Goal: Information Seeking & Learning: Check status

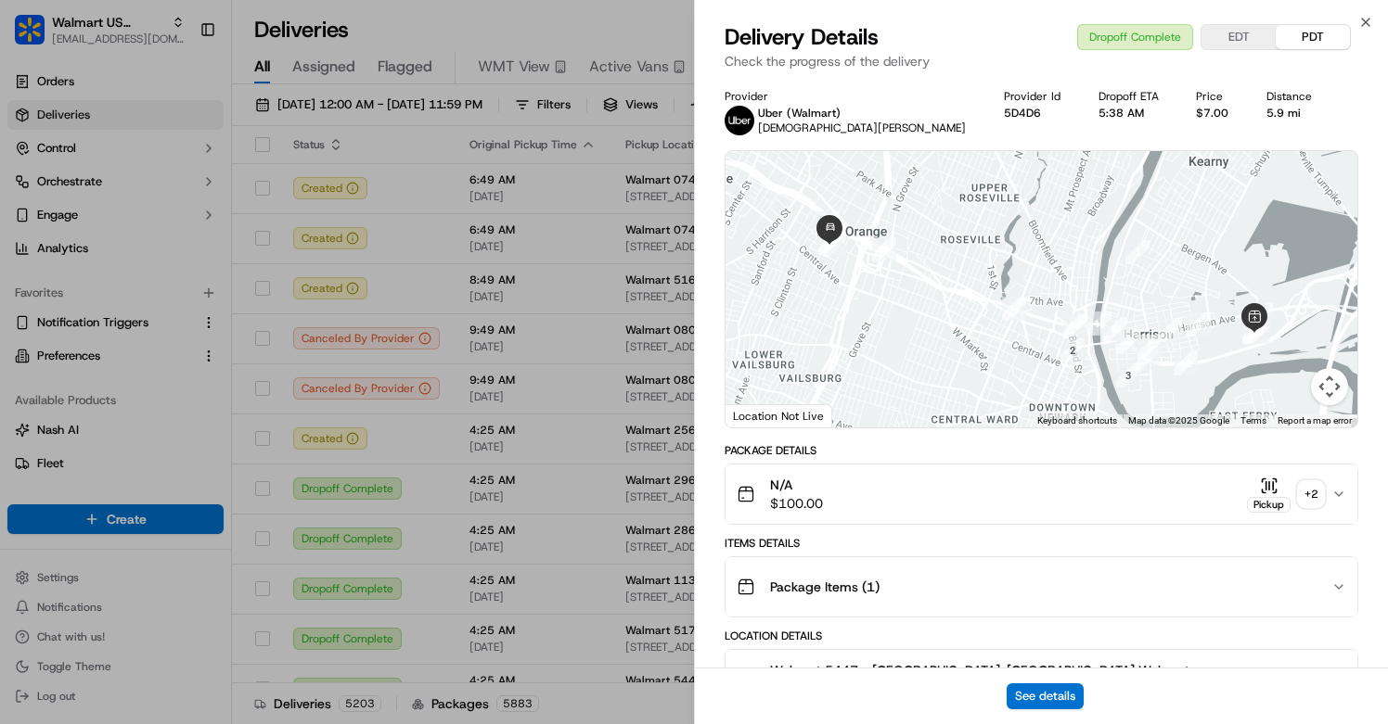
scroll to position [421, 0]
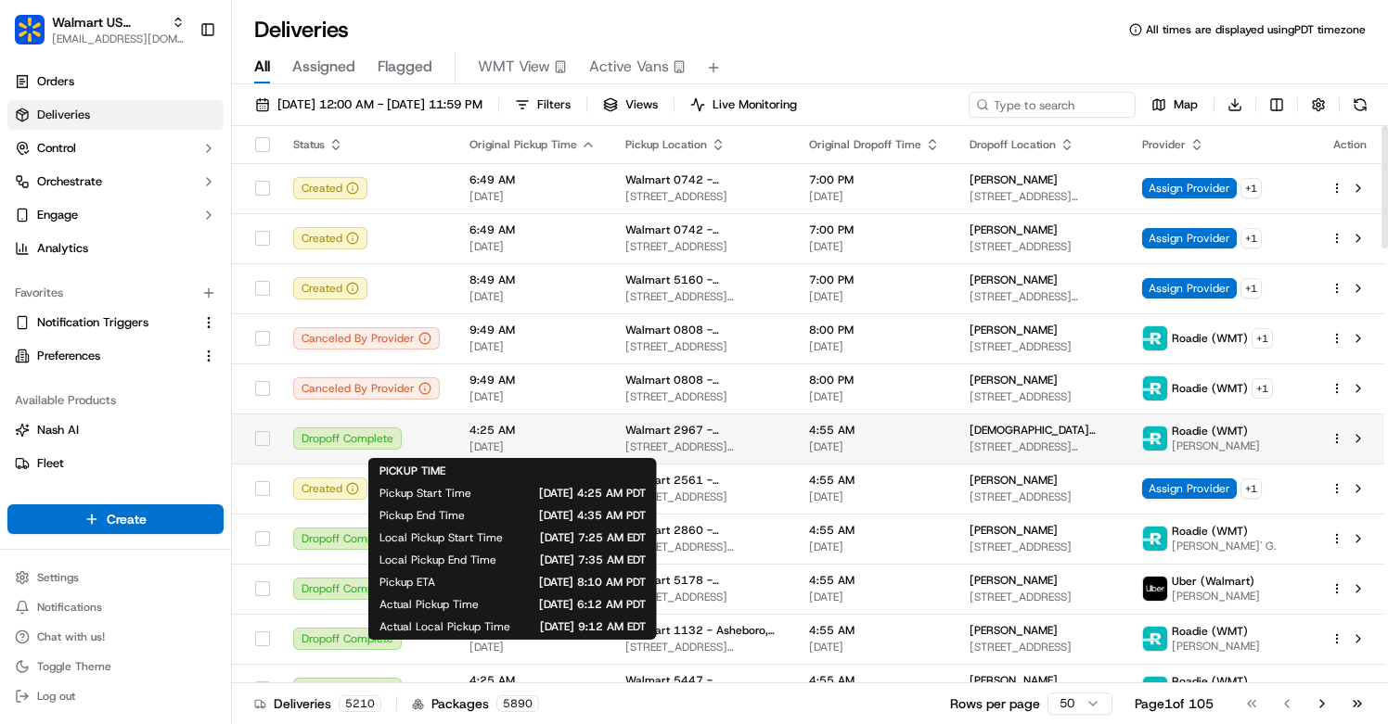
click at [580, 433] on span "4:25 AM" at bounding box center [532, 430] width 126 height 15
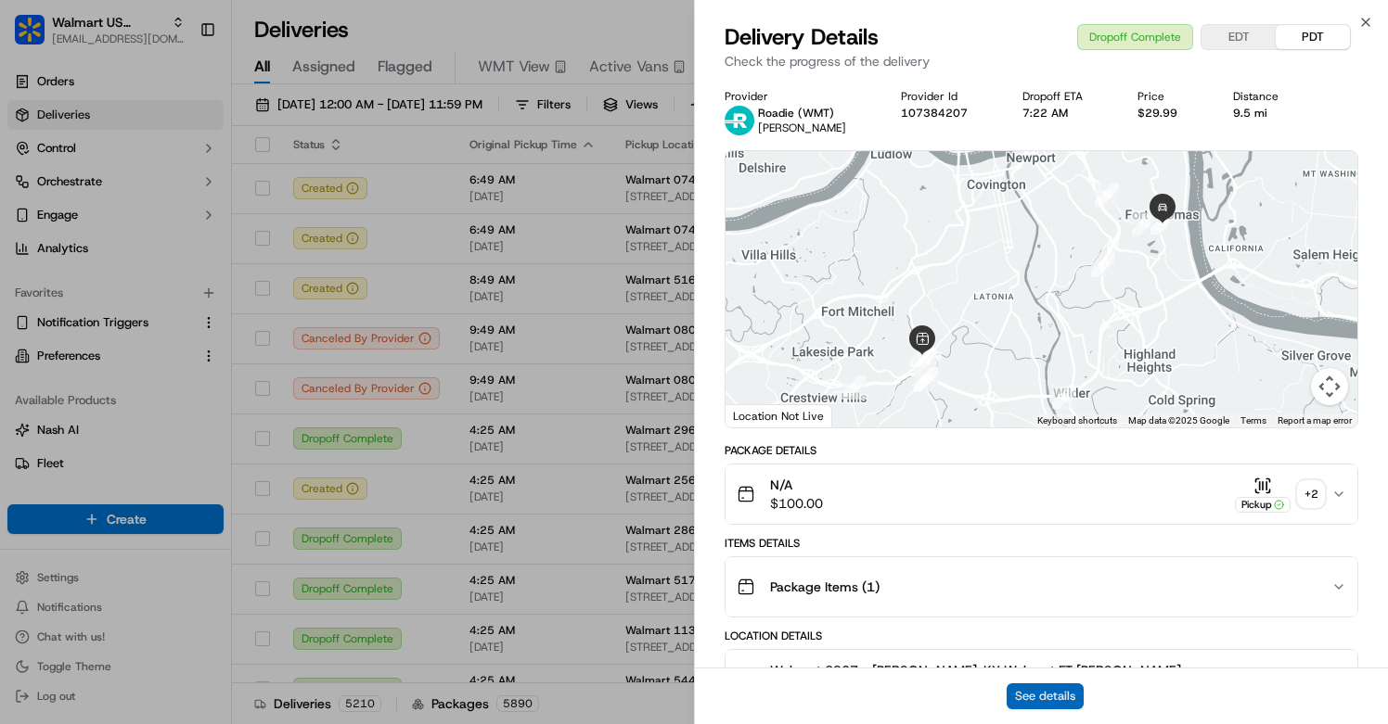
click at [1031, 694] on button "See details" at bounding box center [1044, 697] width 77 height 26
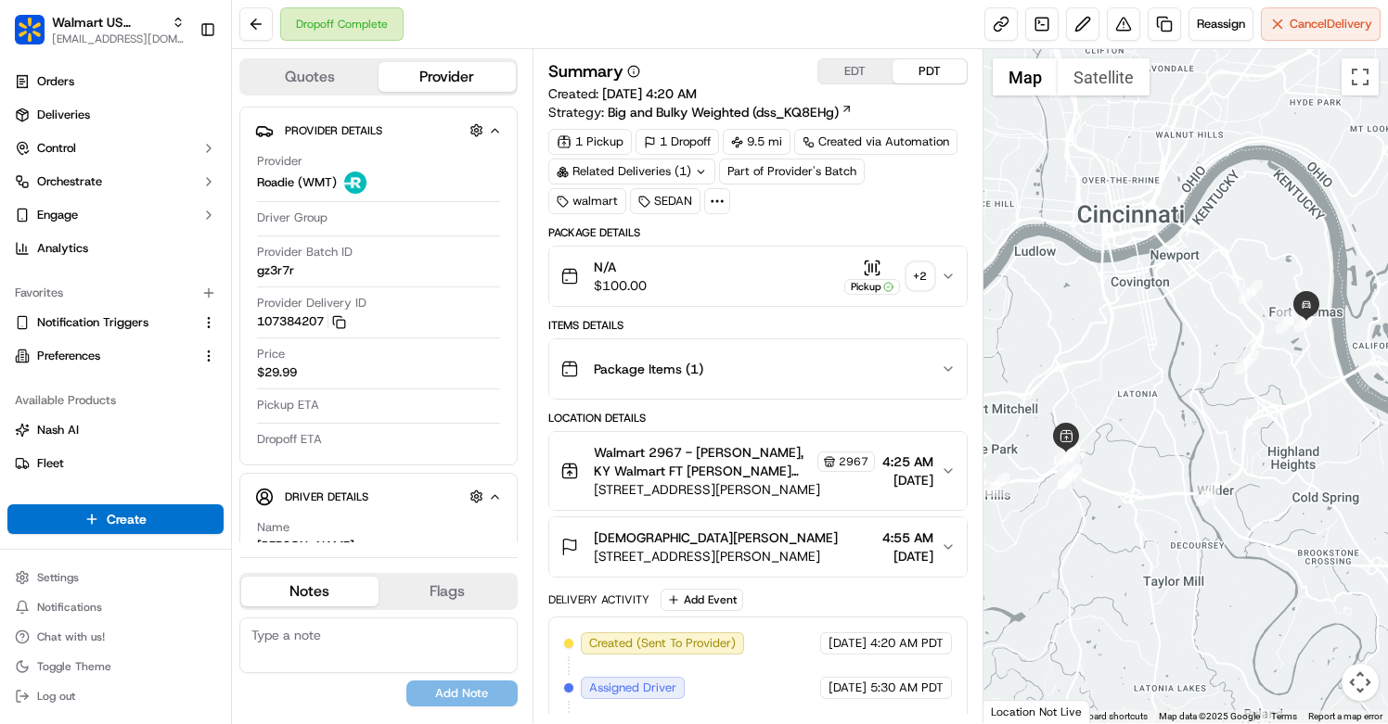
click at [698, 171] on icon at bounding box center [701, 172] width 12 height 12
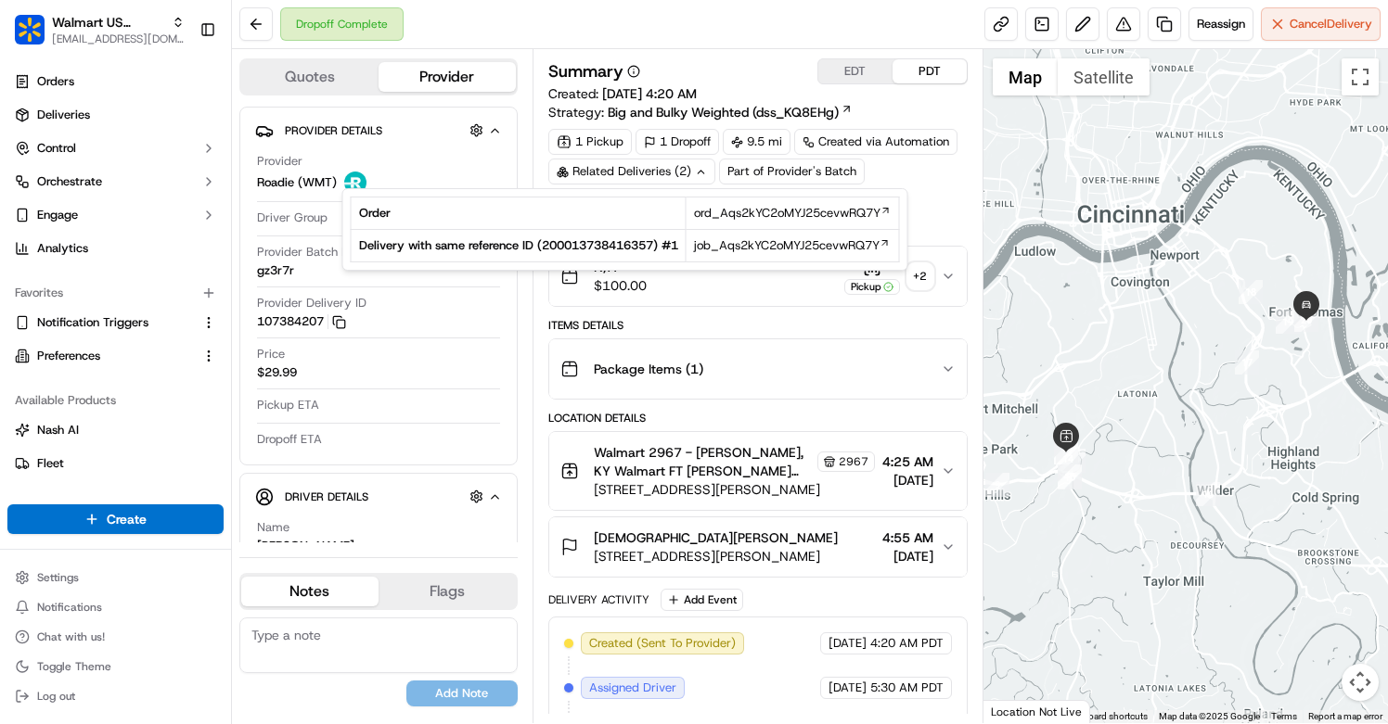
click at [937, 174] on div "1 Pickup 1 Dropoff 9.5 mi Created via Automation Related Deliveries (2) Part of…" at bounding box center [757, 171] width 419 height 85
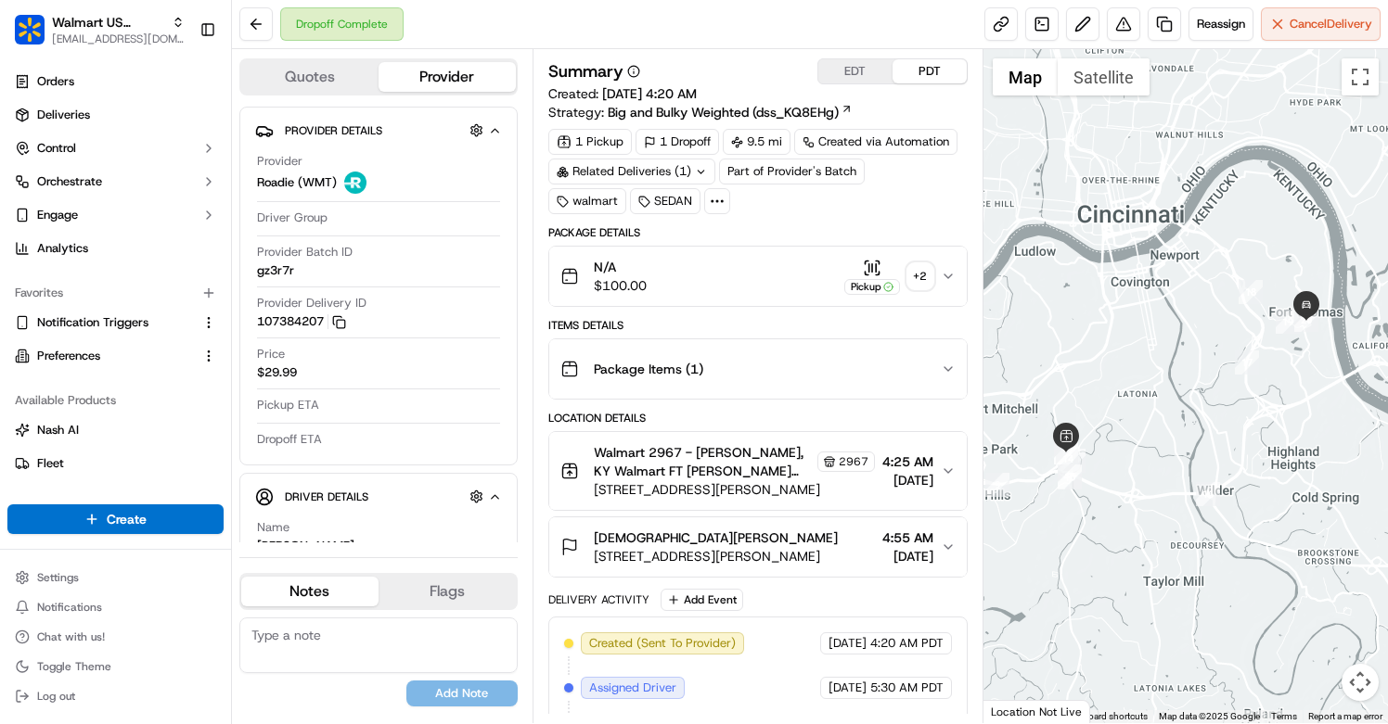
click at [684, 173] on div "Related Deliveries (1)" at bounding box center [631, 172] width 167 height 26
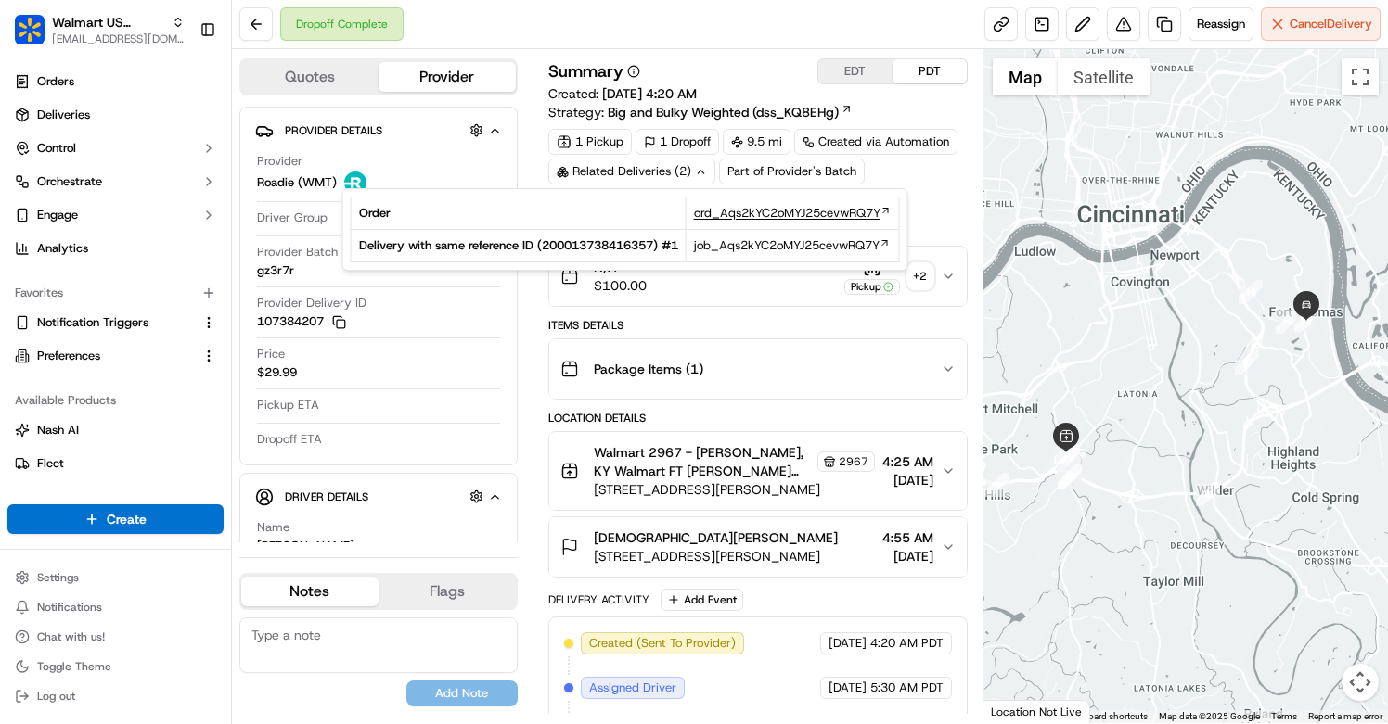
click at [891, 213] on icon at bounding box center [885, 210] width 11 height 11
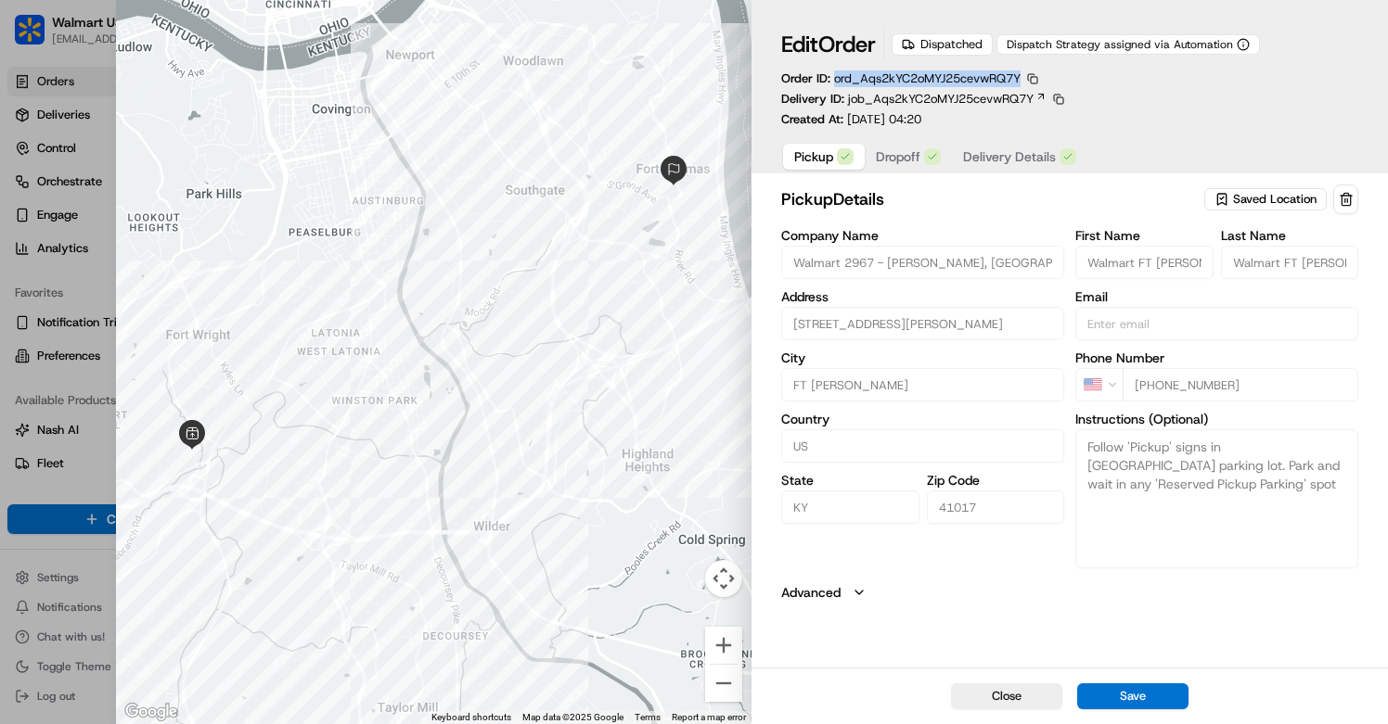
drag, startPoint x: 835, startPoint y: 82, endPoint x: 1024, endPoint y: 83, distance: 189.2
click at [1020, 83] on span "ord_Aqs2kYC2oMYJ25cevwRQ7Y" at bounding box center [927, 78] width 186 height 16
copy span "ord_Aqs2kYC2oMYJ25cevwRQ7Y"
click at [986, 691] on button "Close" at bounding box center [1006, 697] width 111 height 26
type input "+1"
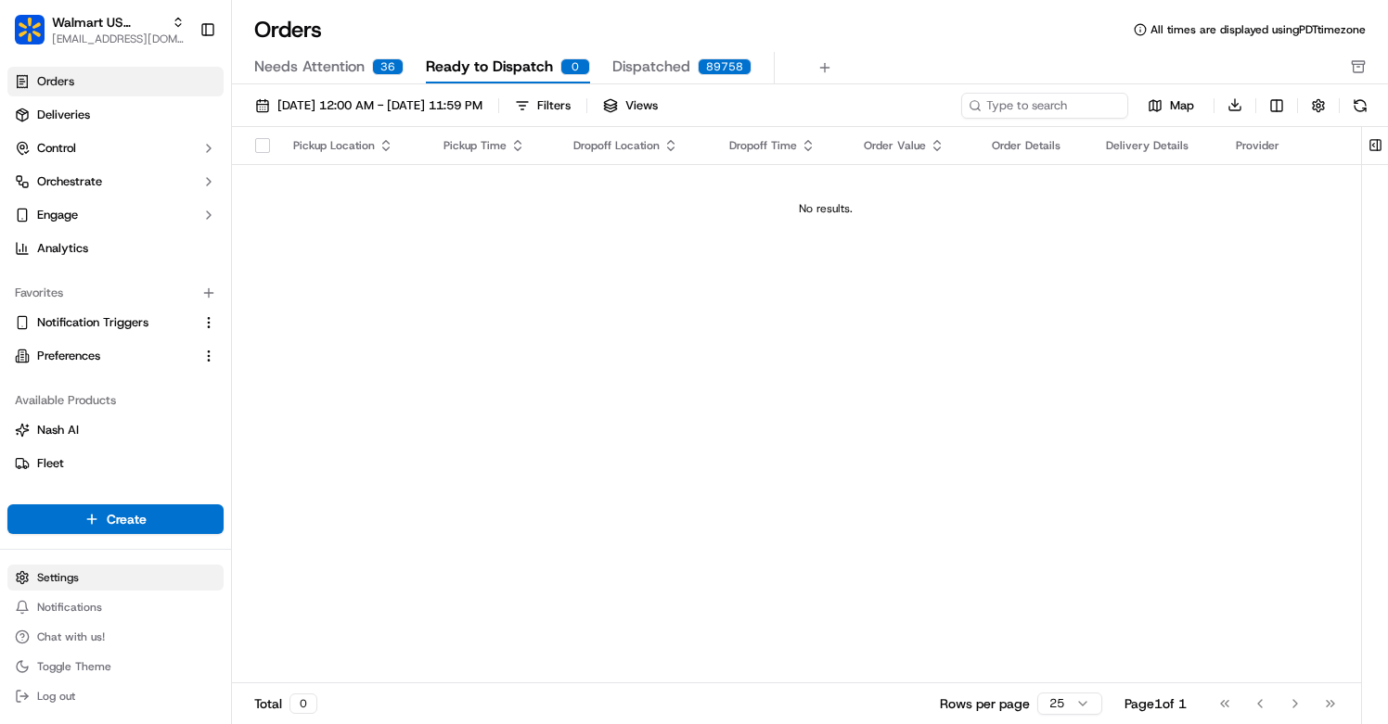
click at [92, 573] on html "Walmart US Stores aleena@usenash.com Toggle Sidebar Orders Deliveries Control O…" at bounding box center [694, 362] width 1388 height 724
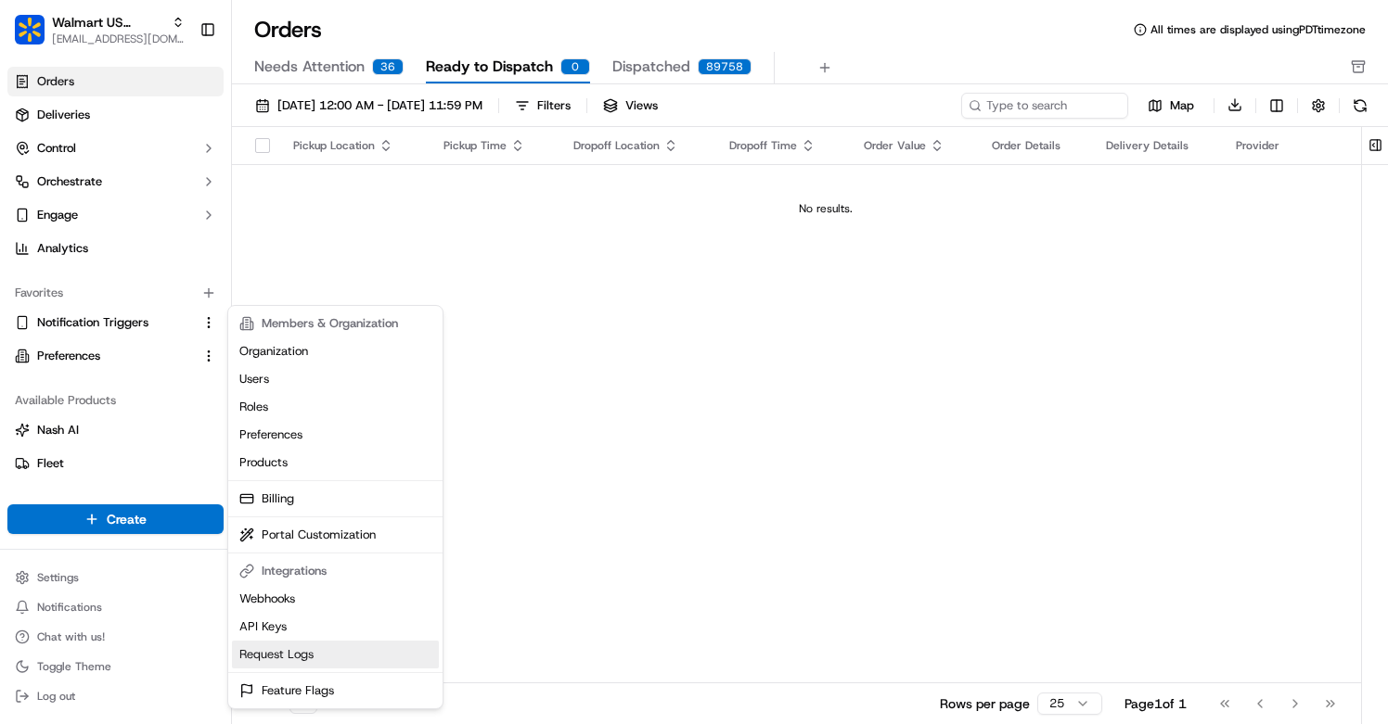
click at [263, 647] on link "Request Logs" at bounding box center [335, 655] width 207 height 28
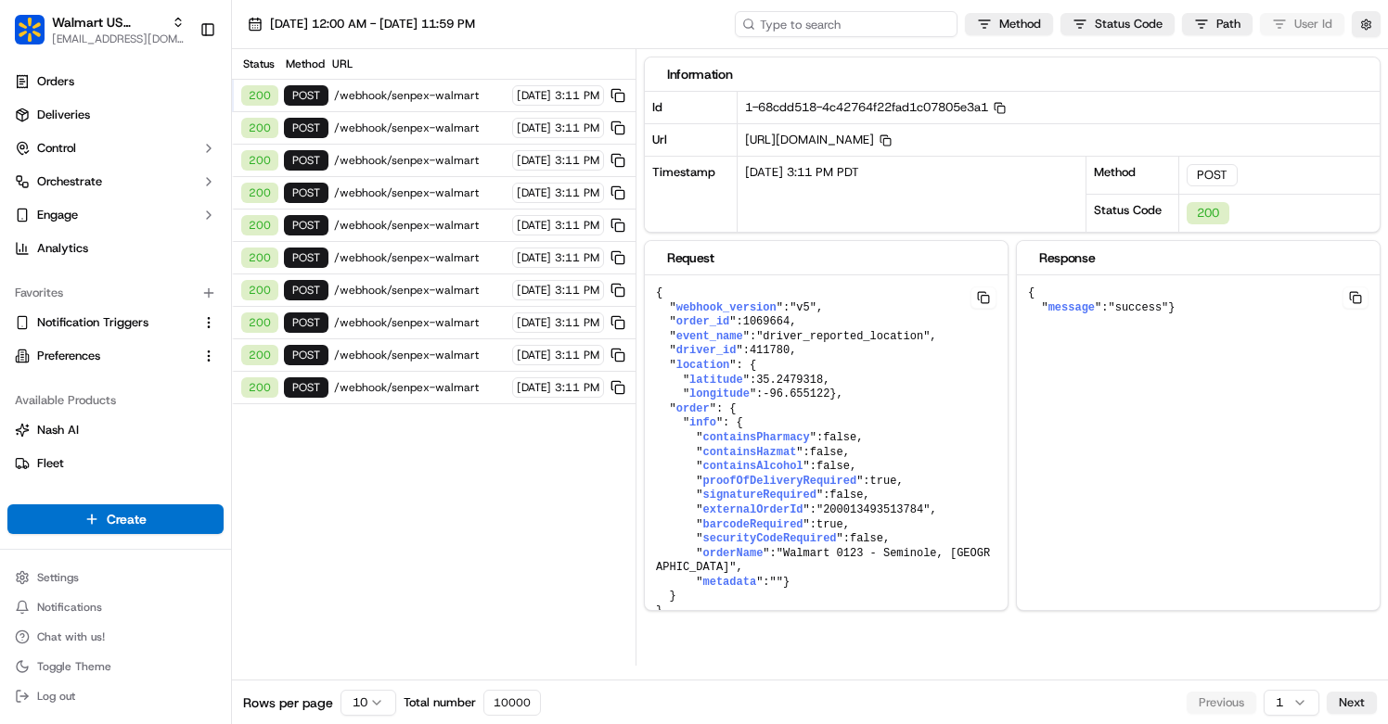
click at [840, 15] on input at bounding box center [846, 24] width 223 height 26
paste input "ord_Aqs2kYC2oMYJ25cevwRQ7Y"
type input "ord_Aqs2kYC2oMYJ25cevwRQ7Y"
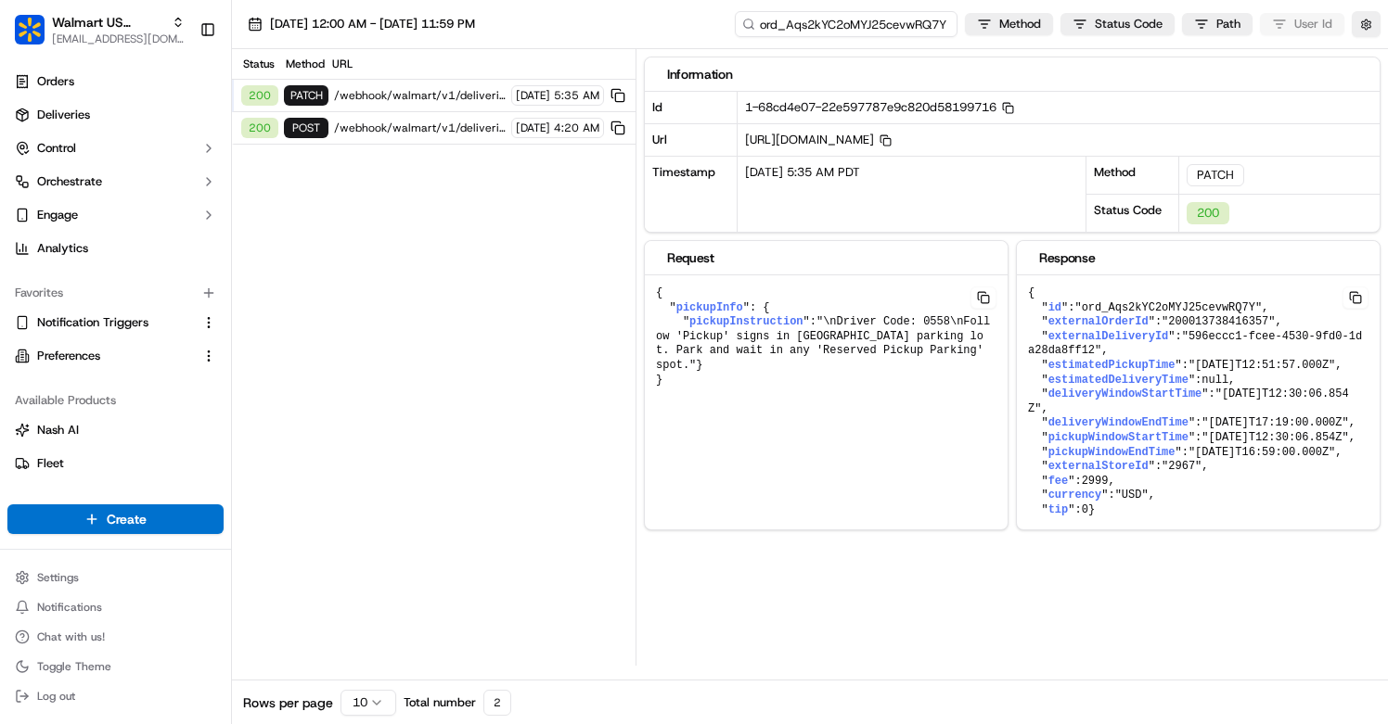
drag, startPoint x: 833, startPoint y: 26, endPoint x: 805, endPoint y: 26, distance: 27.8
click at [805, 26] on input "ord_Aqs2kYC2oMYJ25cevwRQ7Y" at bounding box center [846, 24] width 223 height 26
click at [771, 25] on input "ord_Aqs2kYC2oMYJ25cevwRQ7Y" at bounding box center [846, 24] width 223 height 26
drag, startPoint x: 776, startPoint y: 25, endPoint x: 748, endPoint y: 25, distance: 28.8
click at [748, 25] on div "ord_Aqs2kYC2oMYJ25cevwRQ7Y" at bounding box center [846, 24] width 223 height 26
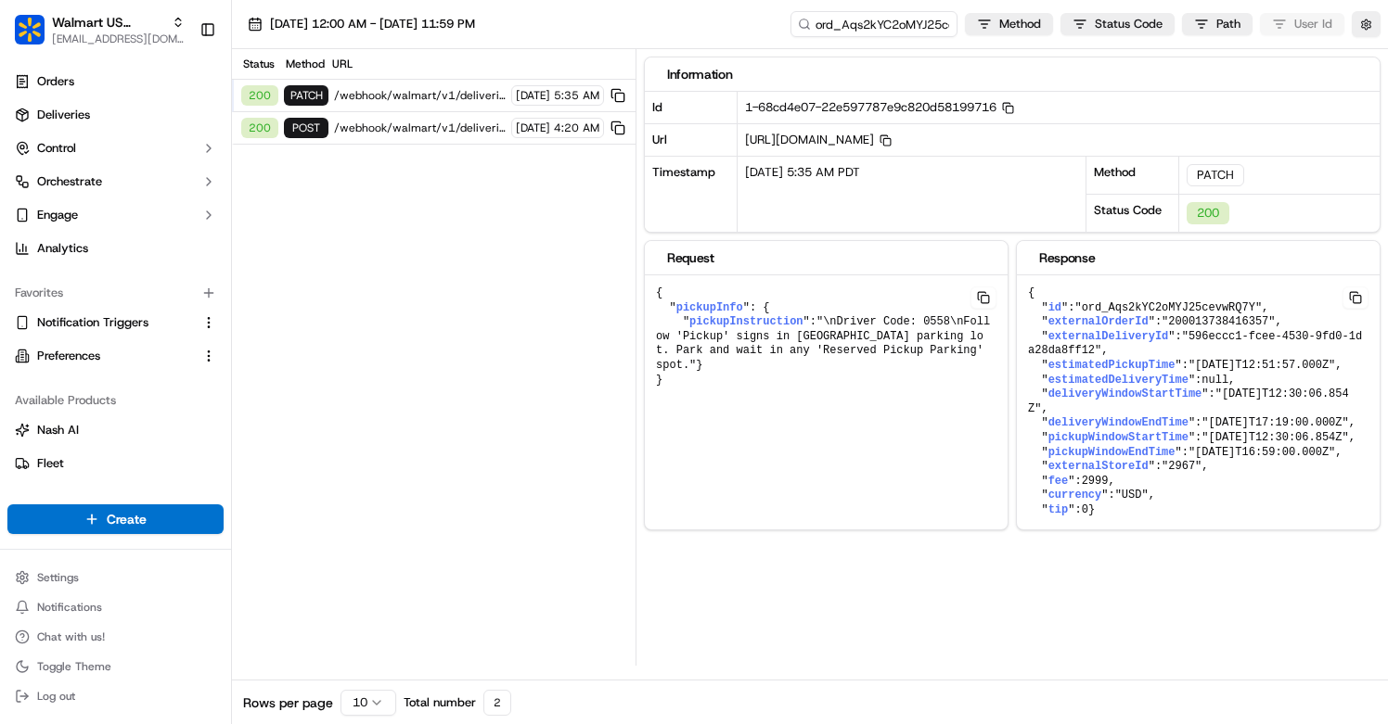
click at [593, 225] on div "Status Method URL 200 PATCH /webhook/walmart/v1/deliveries/ord_Aqs2kYC2oMYJ25ce…" at bounding box center [434, 357] width 404 height 617
click at [883, 29] on input "ord_Aqs2kYC2oMYJ25cevwRQ7Y" at bounding box center [846, 24] width 223 height 26
drag, startPoint x: 781, startPoint y: 25, endPoint x: 717, endPoint y: 26, distance: 64.0
click at [717, 25] on div "09/19/2025 12:00 AM - 09/19/2025 11:59 PM ord_Aqs2kYC2oMYJ25cevwRQ7Y Method Sta…" at bounding box center [810, 24] width 1156 height 49
type input "jo_Aqs2kYC2oMYJ25cevwRQ7Y"
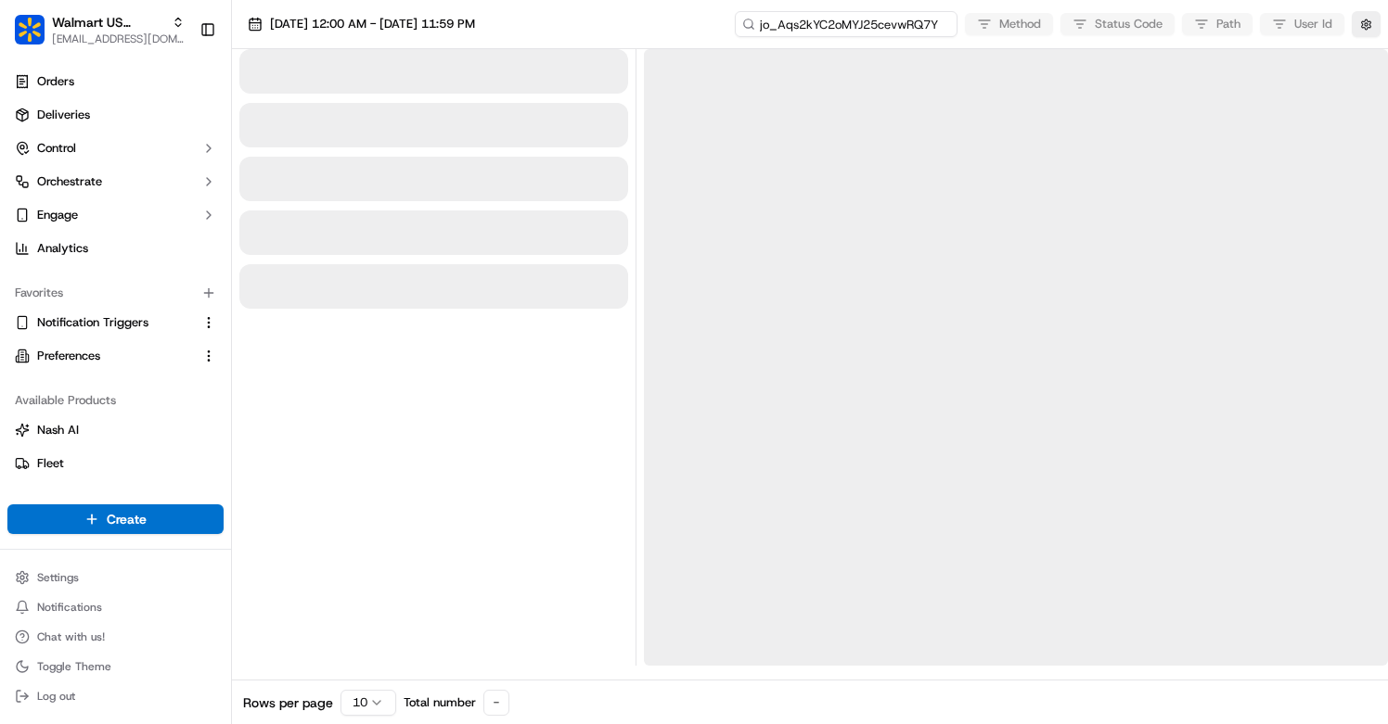
click at [820, 25] on input "jo_Aqs2kYC2oMYJ25cevwRQ7Y" at bounding box center [846, 24] width 223 height 26
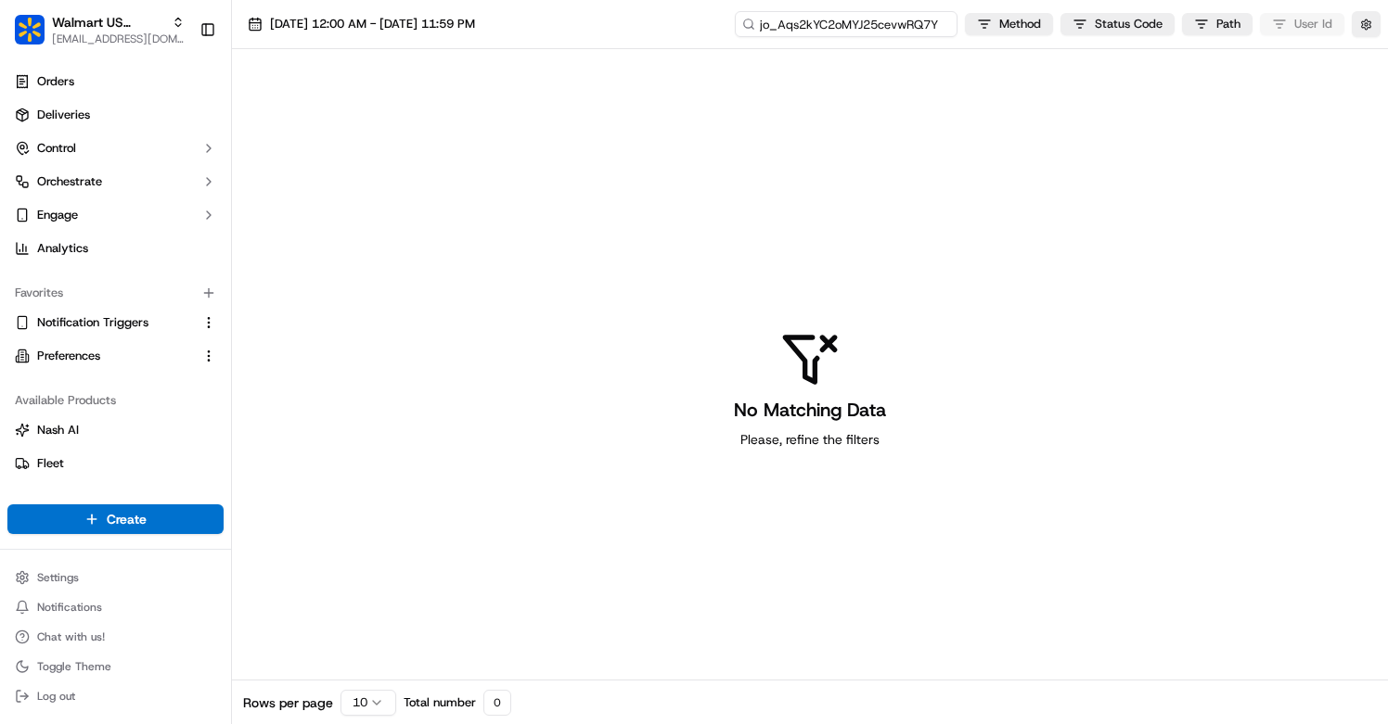
click at [762, 23] on input "jo_Aqs2kYC2oMYJ25cevwRQ7Y" at bounding box center [846, 24] width 223 height 26
type input "job_Aqs2kYC2oMYJ25cevwRQ7Y"
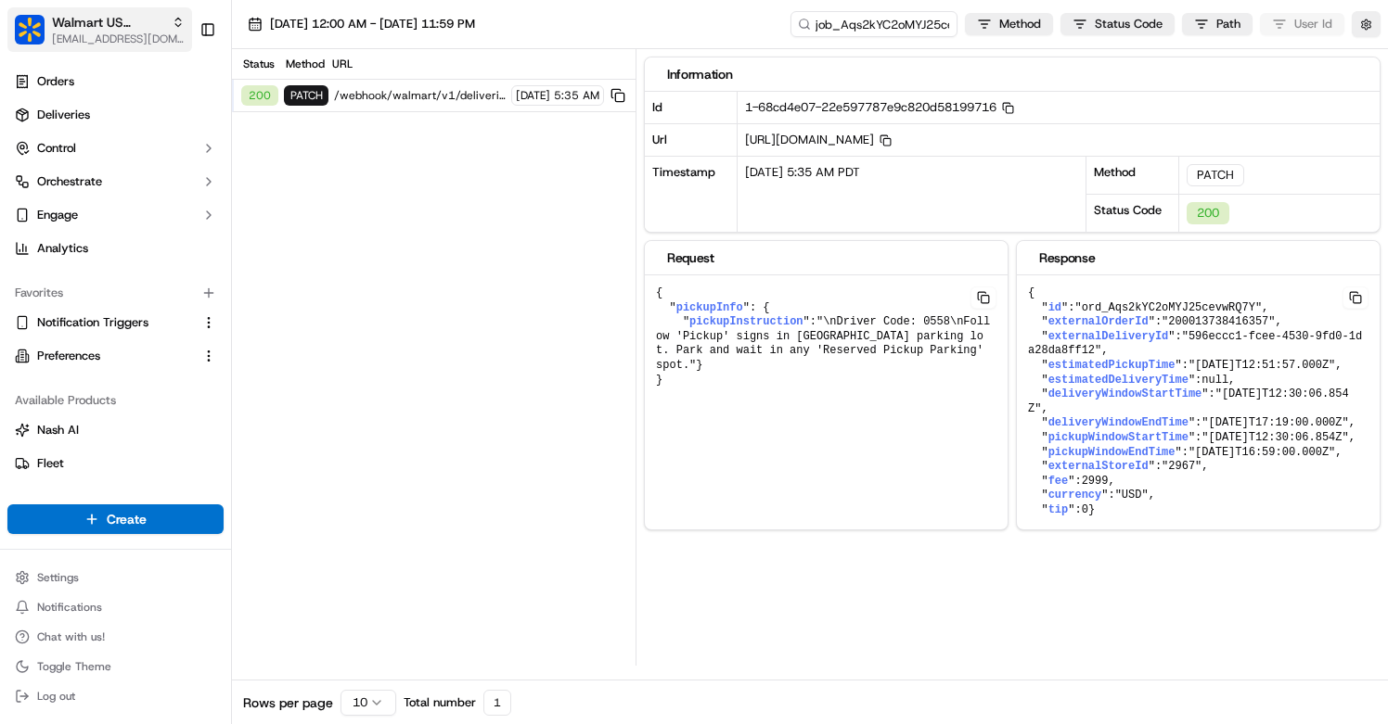
click at [108, 37] on span "[EMAIL_ADDRESS][DOMAIN_NAME]" at bounding box center [118, 39] width 133 height 15
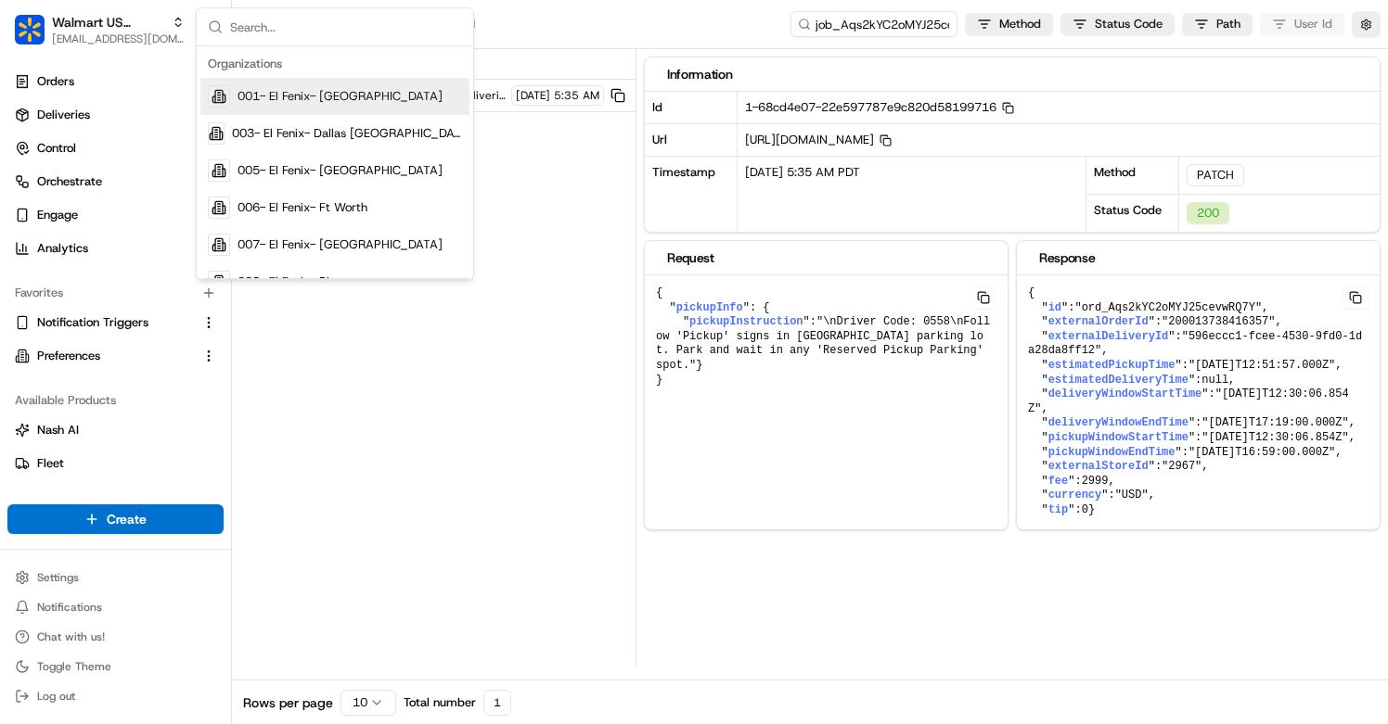
click at [247, 25] on input "text" at bounding box center [346, 26] width 232 height 37
type input "aleena"
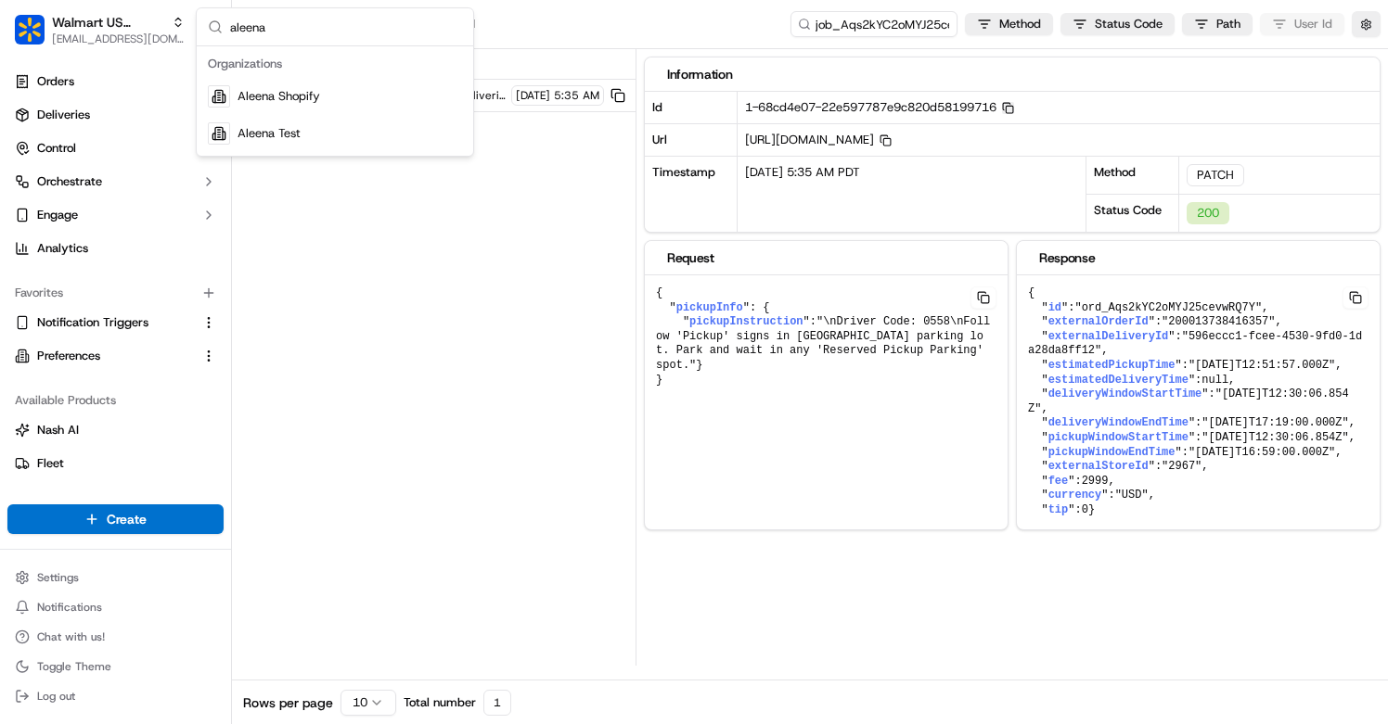
click at [1013, 113] on rect "button" at bounding box center [1009, 110] width 7 height 7
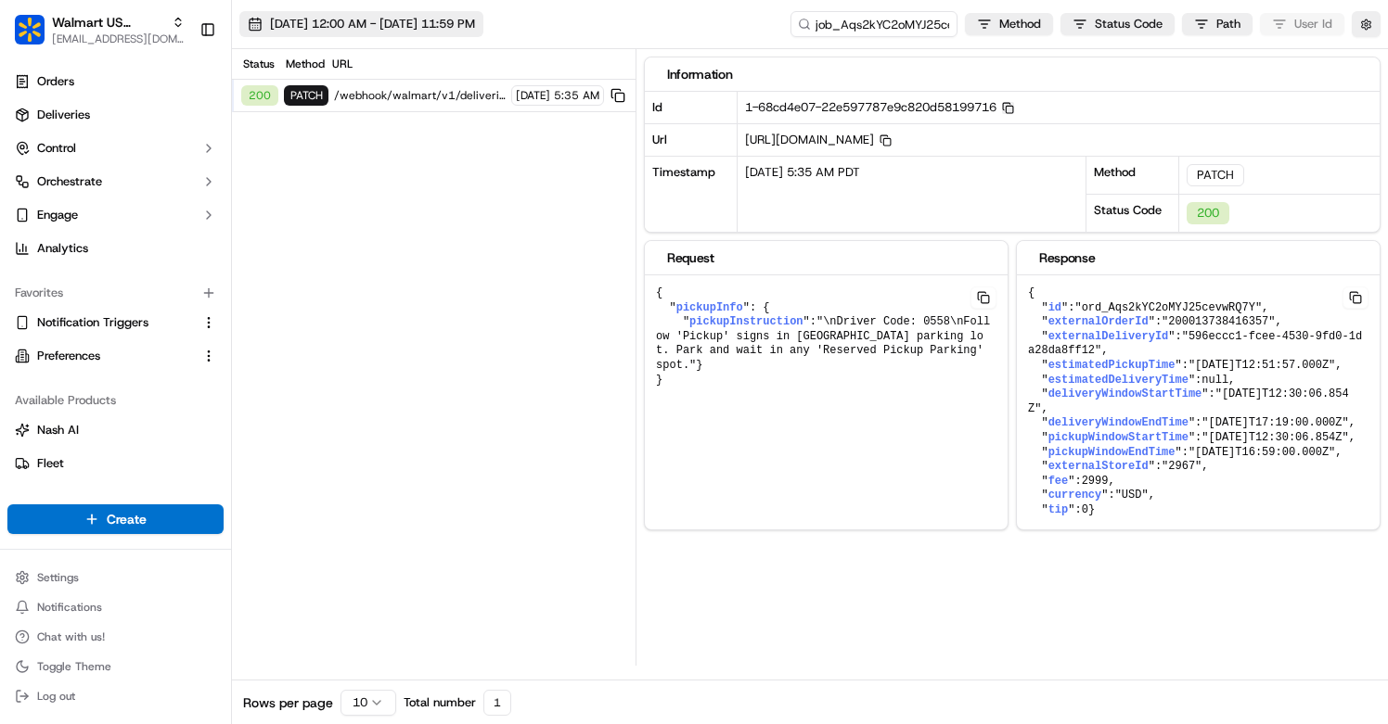
click at [303, 31] on span "[DATE] 12:00 AM - [DATE] 11:59 PM" at bounding box center [372, 24] width 205 height 17
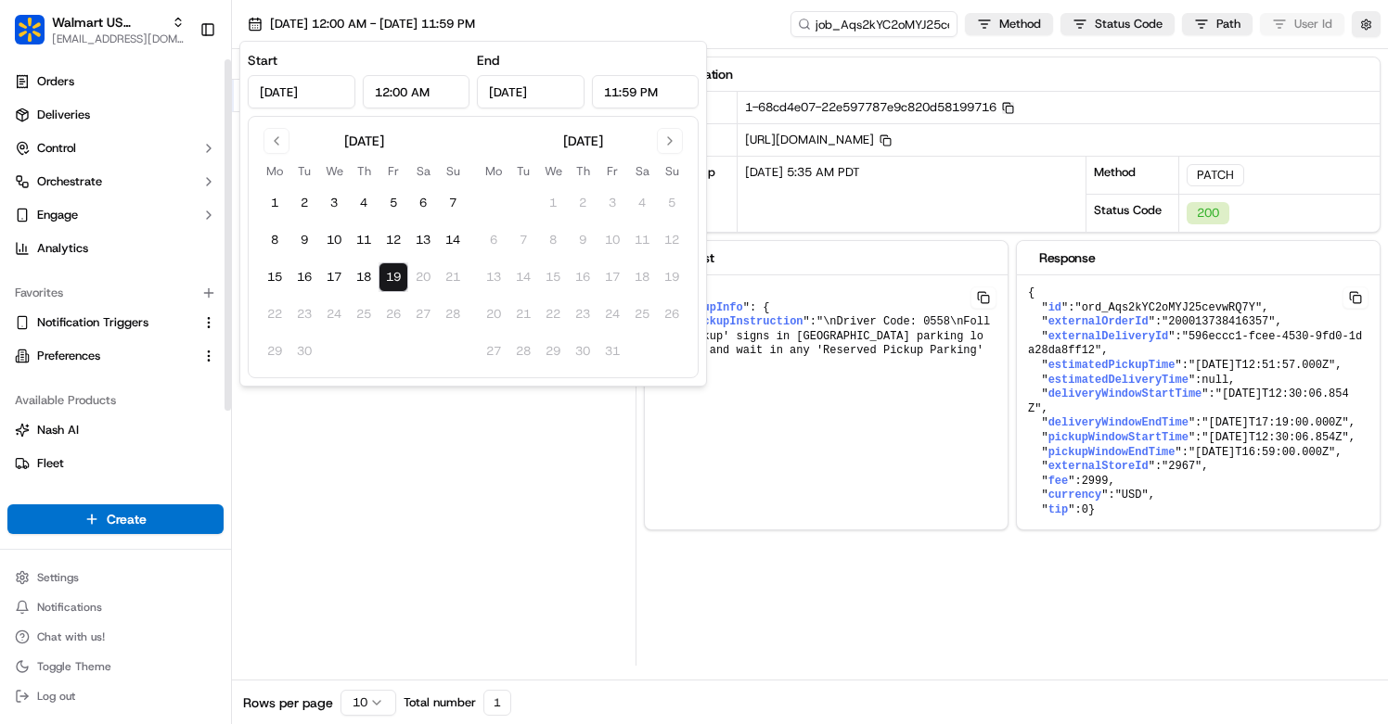
click at [274, 531] on div "Status Method URL 200 PATCH /webhook/walmart/v1/deliveries/ord_Aqs2kYC2oMYJ25ce…" at bounding box center [434, 357] width 404 height 617
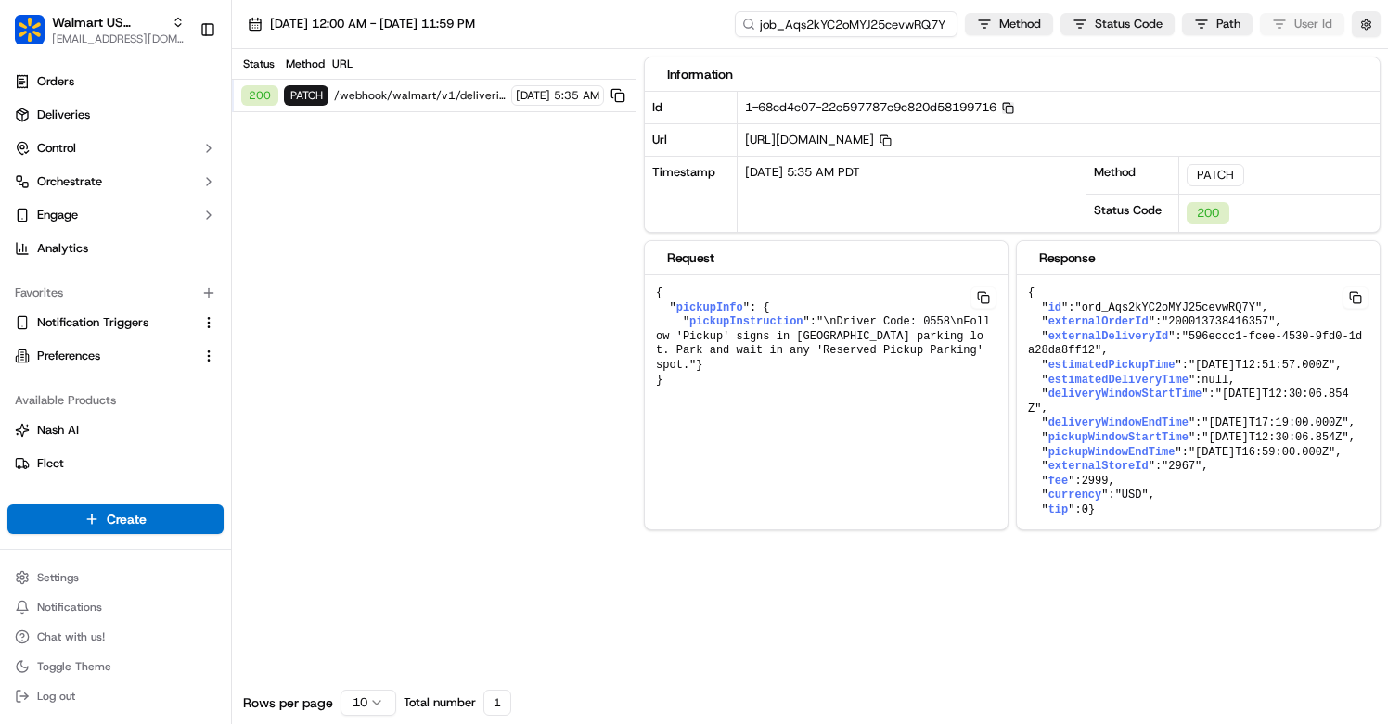
click at [835, 19] on input "job_Aqs2kYC2oMYJ25cevwRQ7Y" at bounding box center [846, 24] width 223 height 26
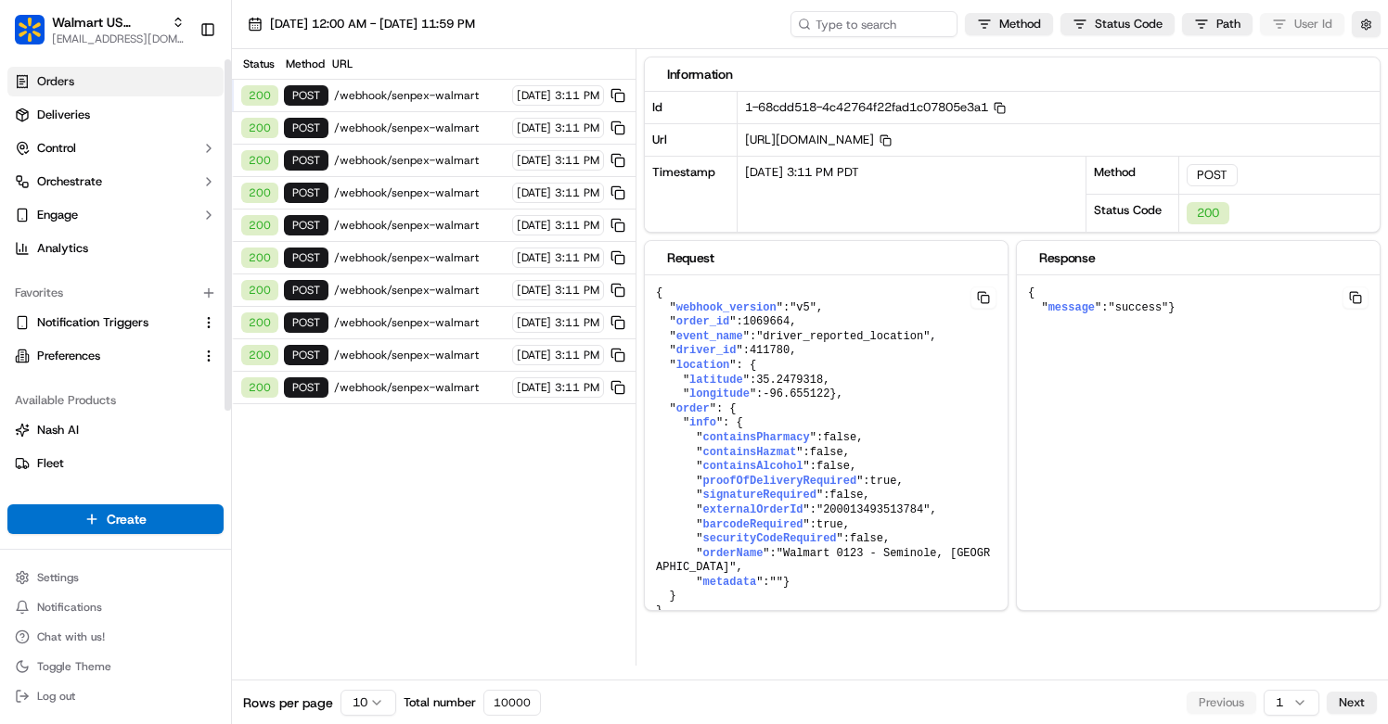
click at [84, 82] on link "Orders" at bounding box center [115, 82] width 216 height 30
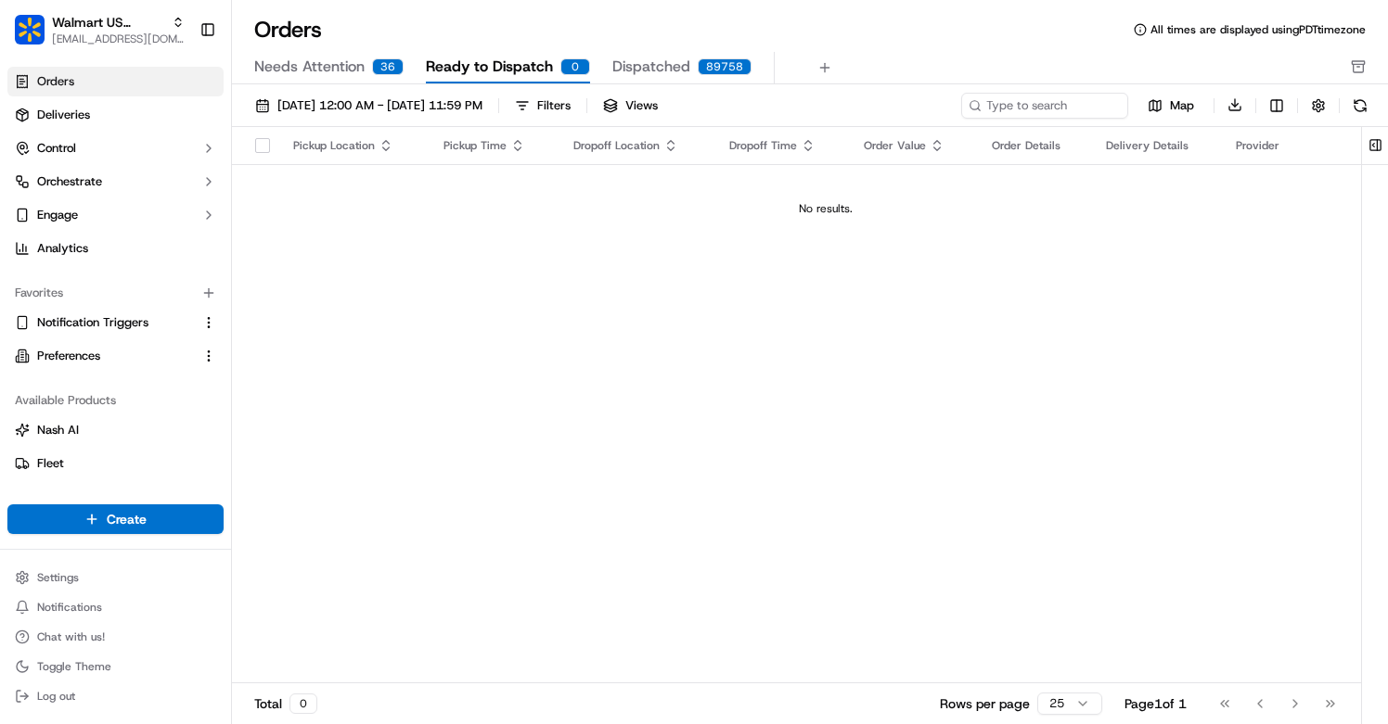
click at [662, 61] on span "Dispatched" at bounding box center [651, 67] width 78 height 22
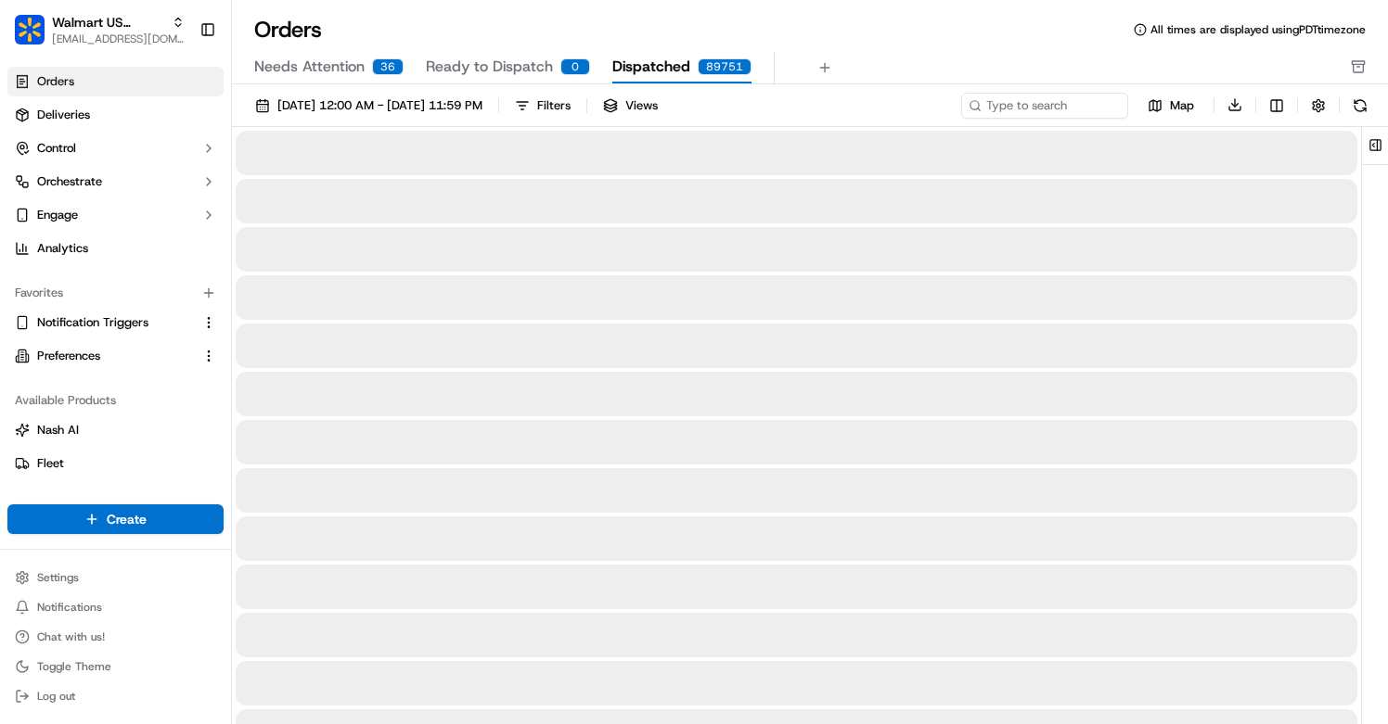
click at [709, 69] on div "89751" at bounding box center [725, 66] width 54 height 17
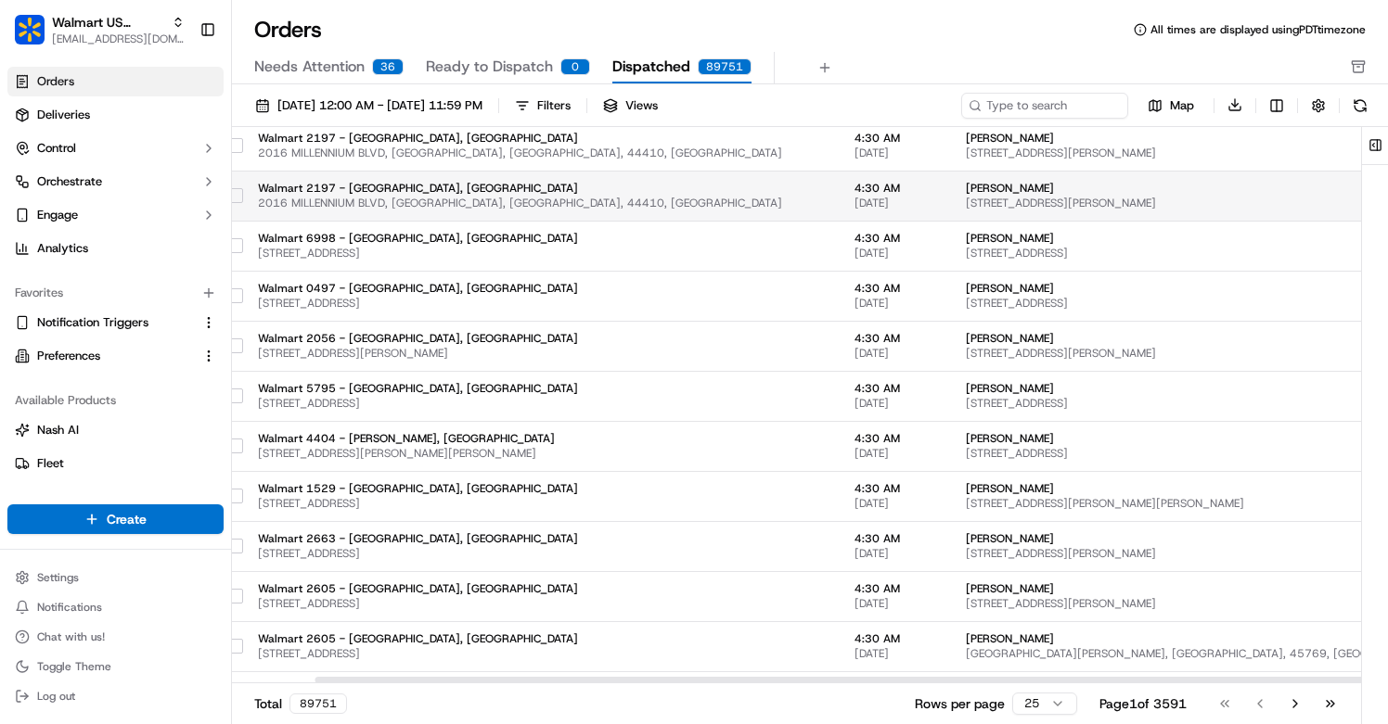
scroll to position [44, 0]
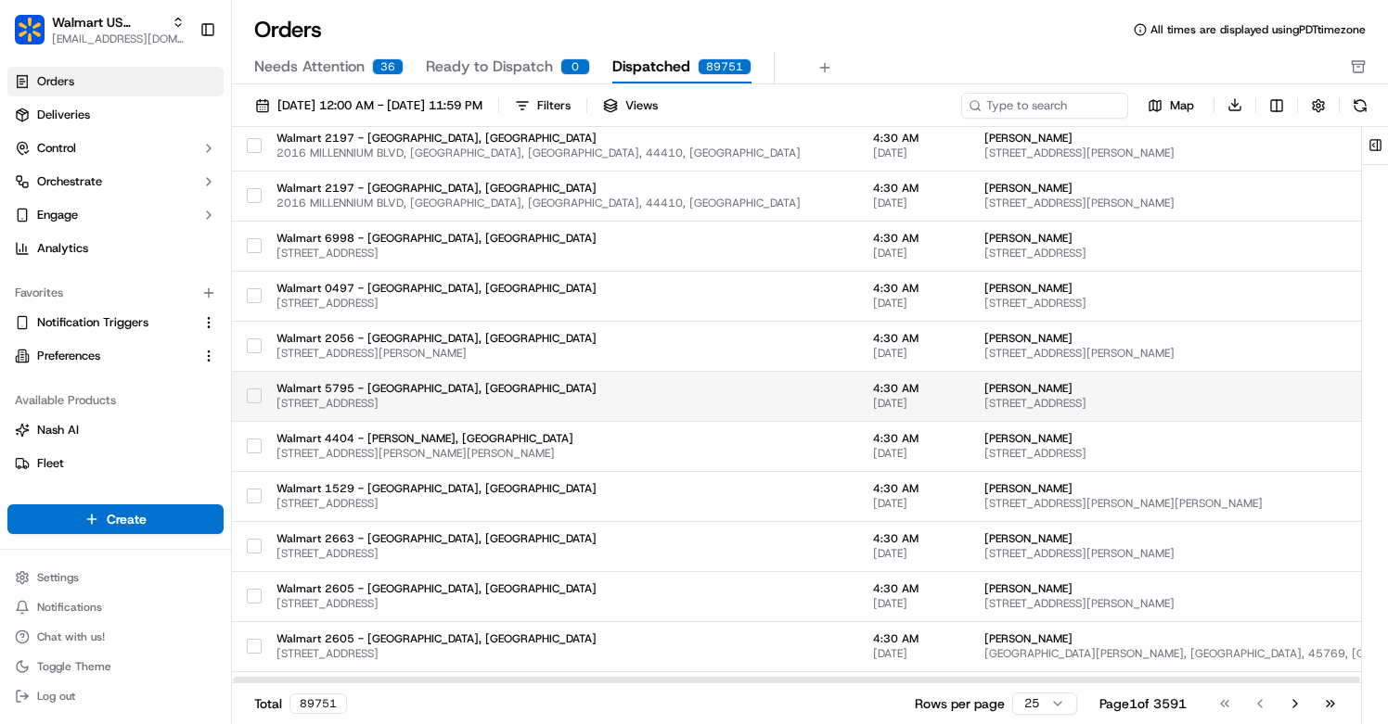
click at [441, 384] on span "Walmart 5795 - Oxford, PA" at bounding box center [559, 388] width 567 height 15
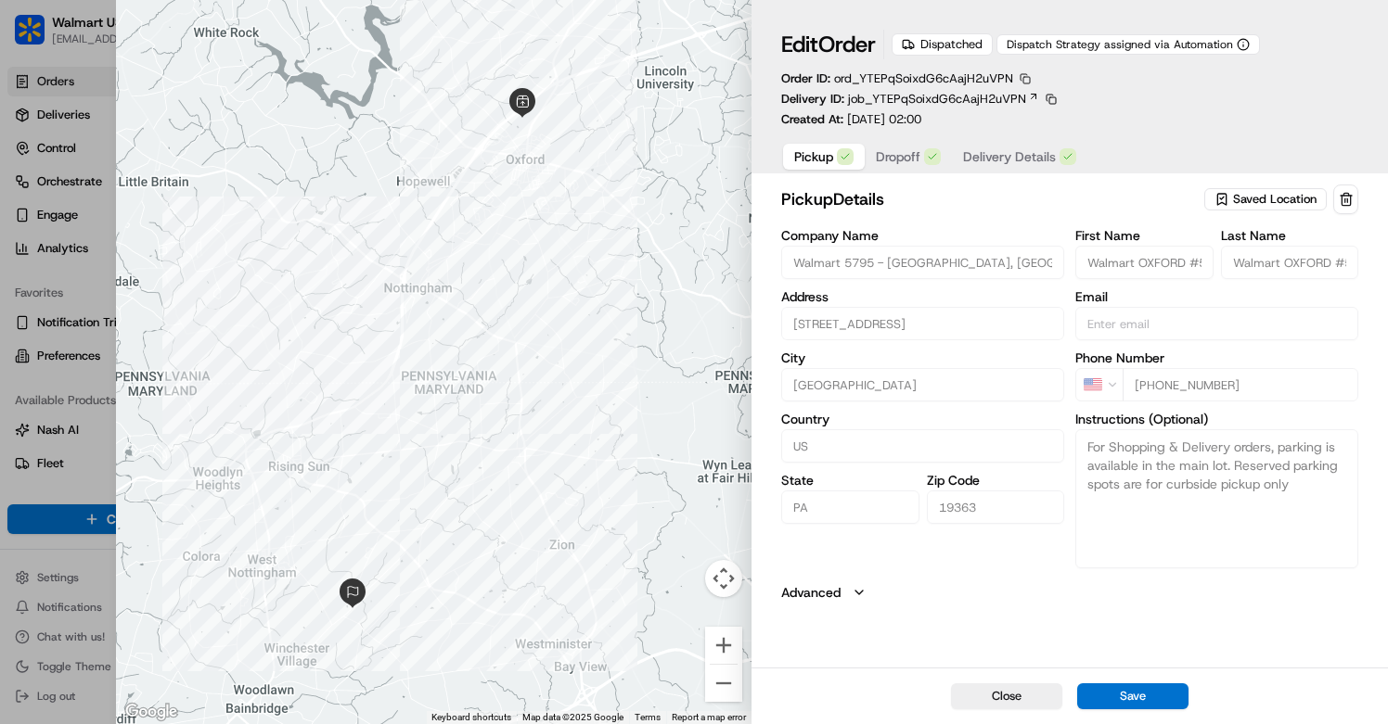
click at [1023, 83] on button "button" at bounding box center [1025, 78] width 17 height 17
click at [958, 108] on button "Copy ID" at bounding box center [1024, 107] width 169 height 22
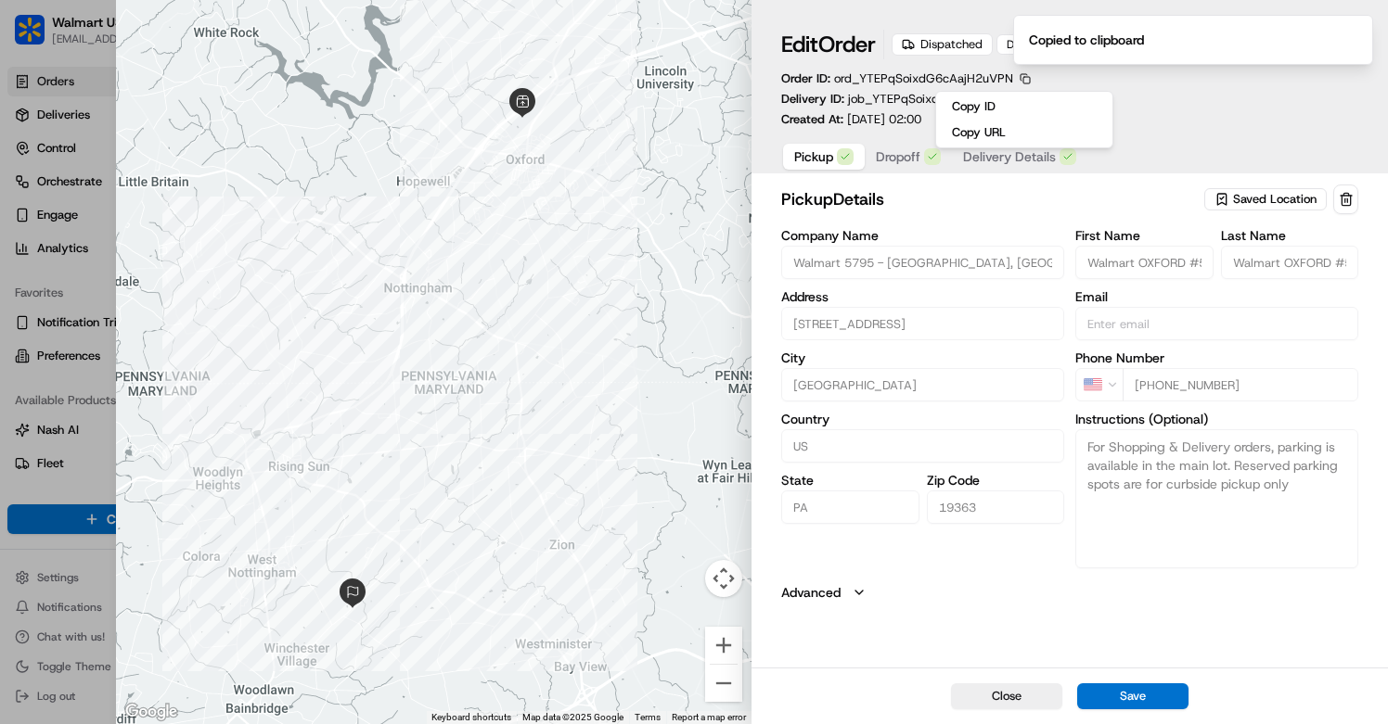
type input "+1"
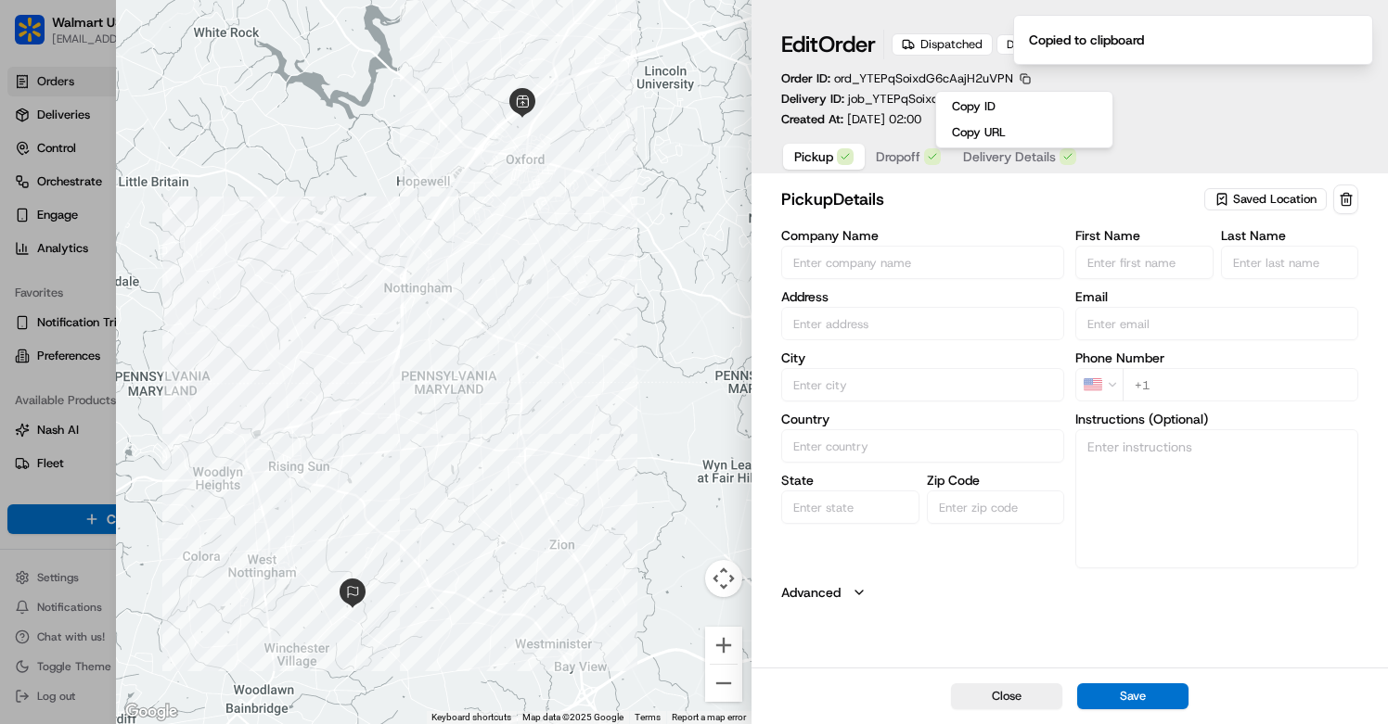
click at [26, 295] on div at bounding box center [694, 362] width 1388 height 724
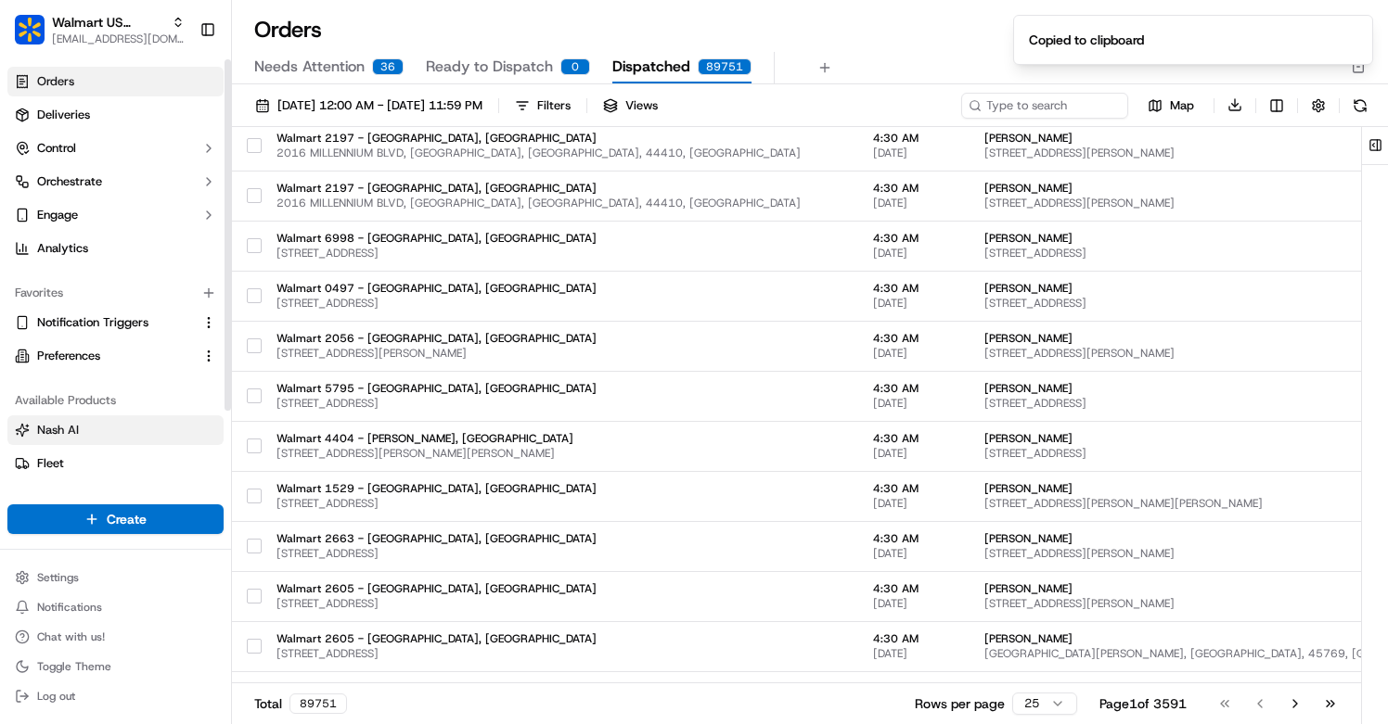
scroll to position [96, 0]
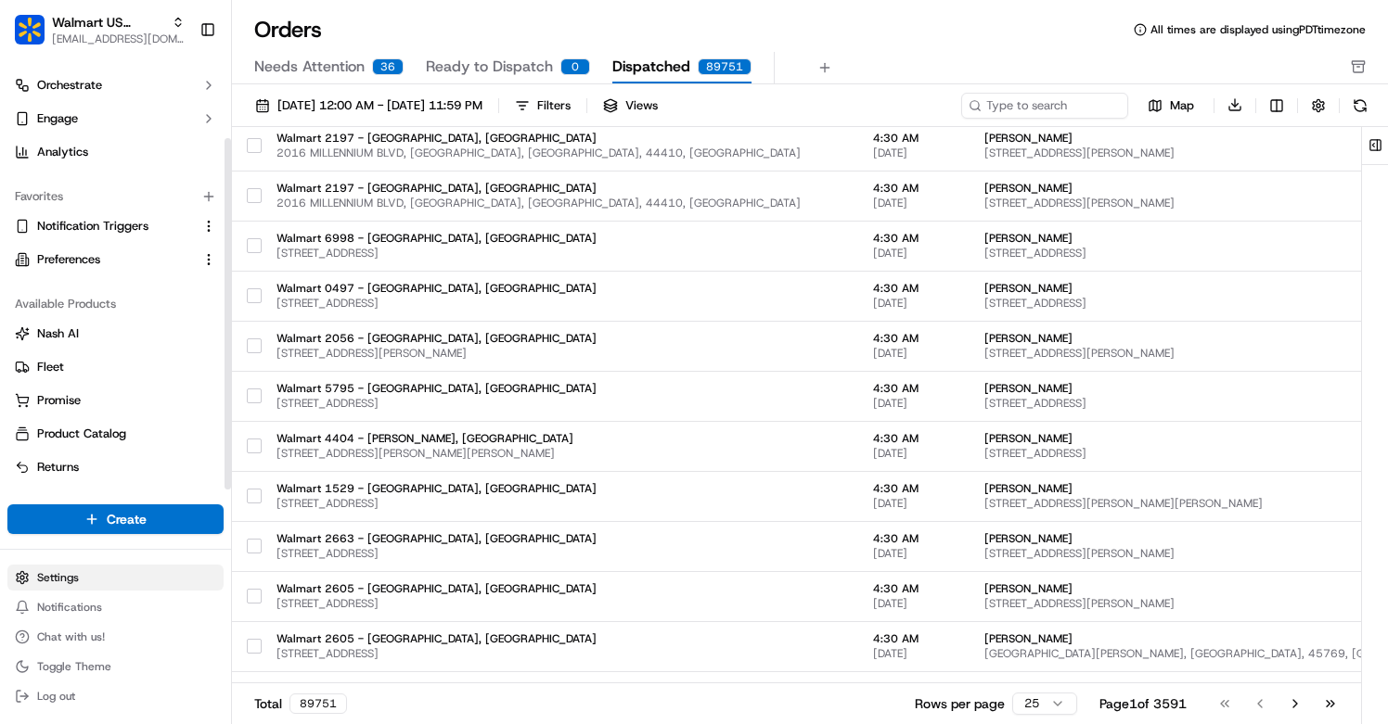
click at [67, 571] on html "Walmart US Stores aleena@usenash.com Toggle Sidebar Orders Deliveries Control O…" at bounding box center [694, 362] width 1388 height 724
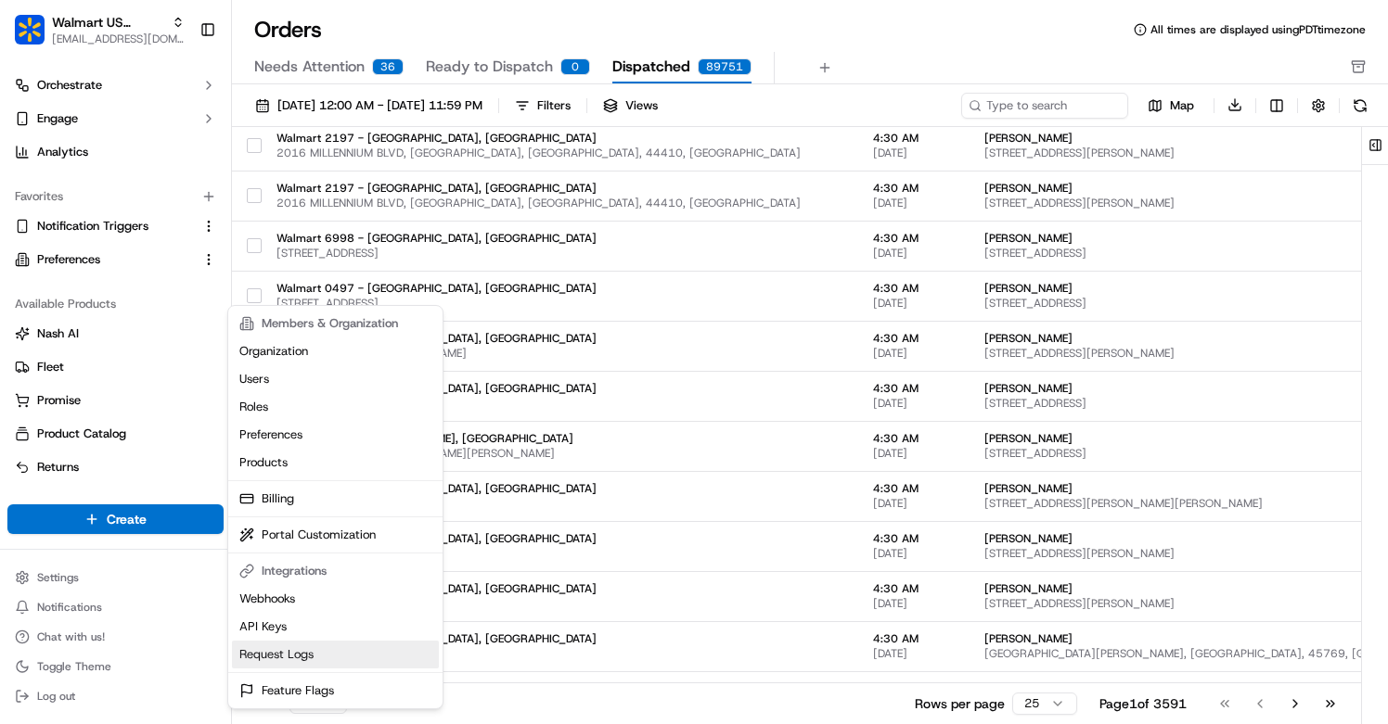
click at [248, 649] on link "Request Logs" at bounding box center [335, 655] width 207 height 28
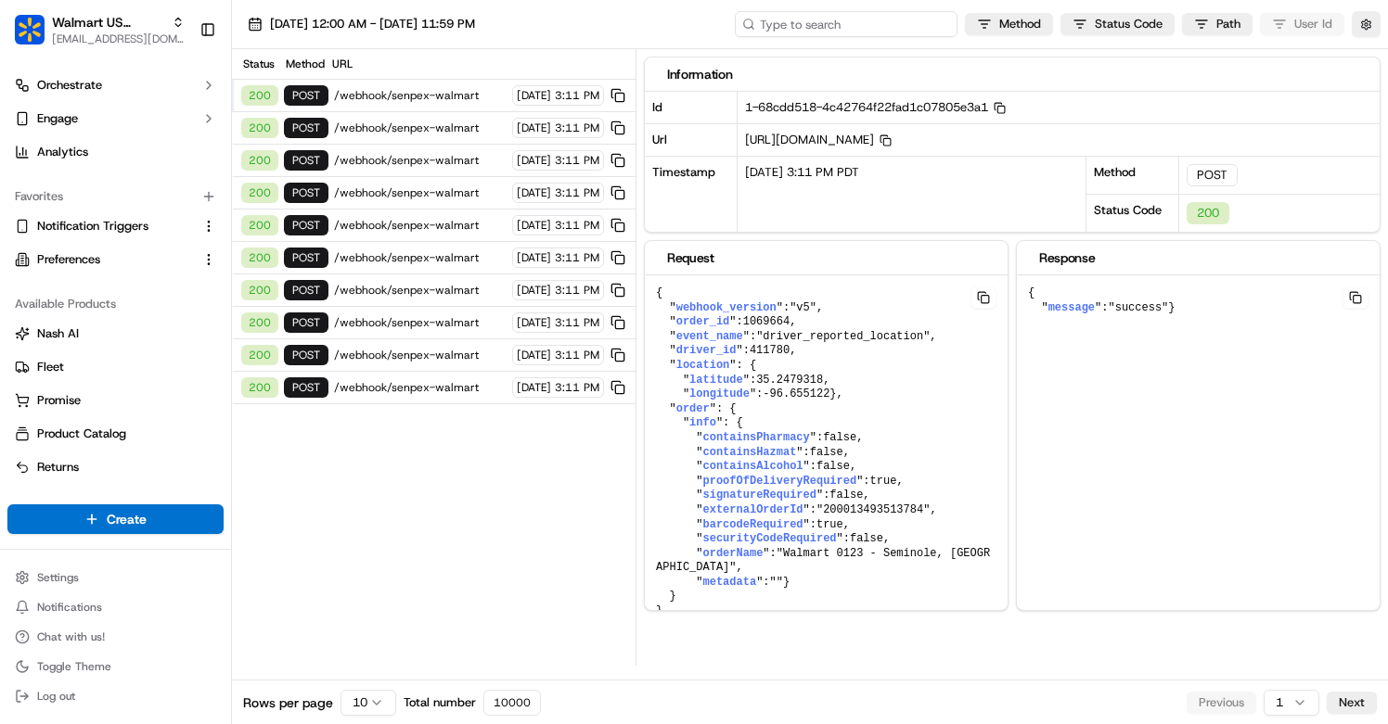
click at [865, 20] on input at bounding box center [846, 24] width 223 height 26
paste input "ord_YTEPqSoixdG6cAajH2uVPN"
type input "ord_YTEPqSoixdG6cAajH2uVPN"
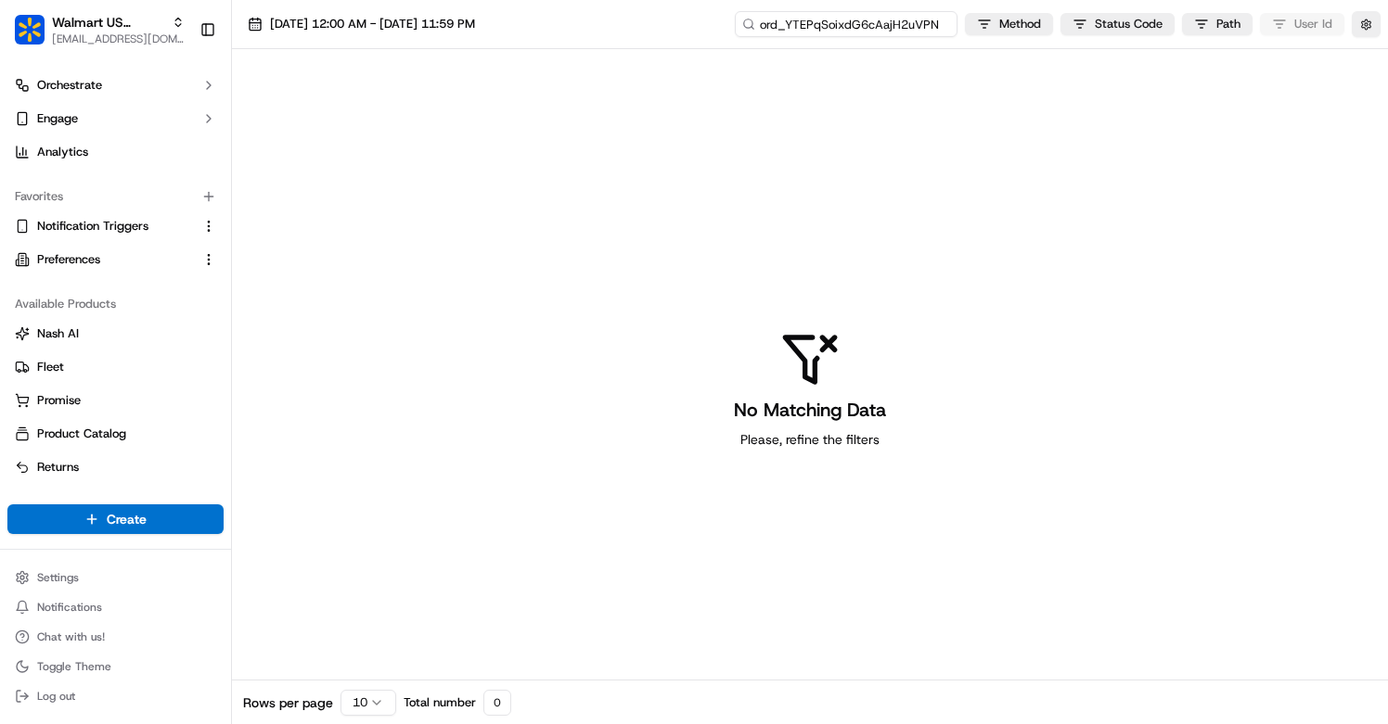
click at [814, 22] on input "ord_YTEPqSoixdG6cAajH2uVPN" at bounding box center [846, 24] width 223 height 26
click at [346, 24] on span "[DATE] 12:00 AM - [DATE] 11:59 PM" at bounding box center [372, 24] width 205 height 17
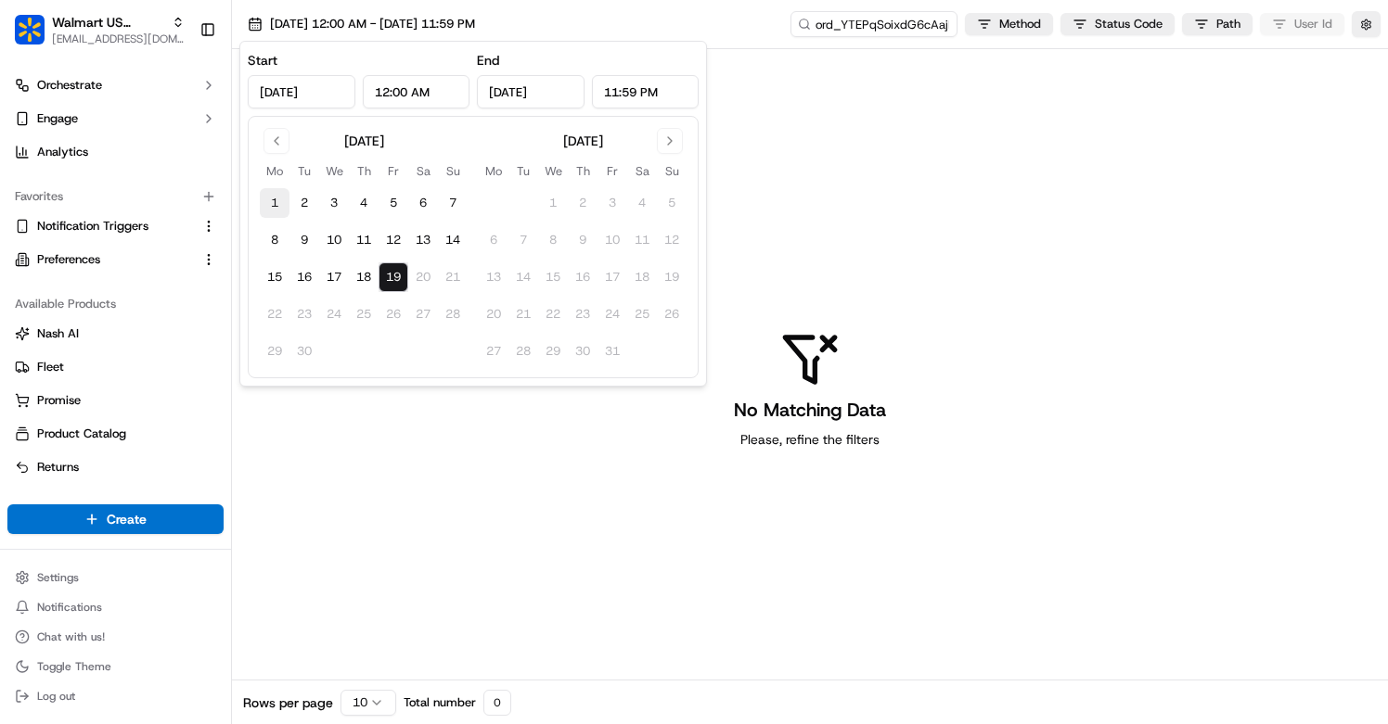
click at [275, 194] on button "1" at bounding box center [275, 203] width 30 height 30
type input "Sep 1, 2025"
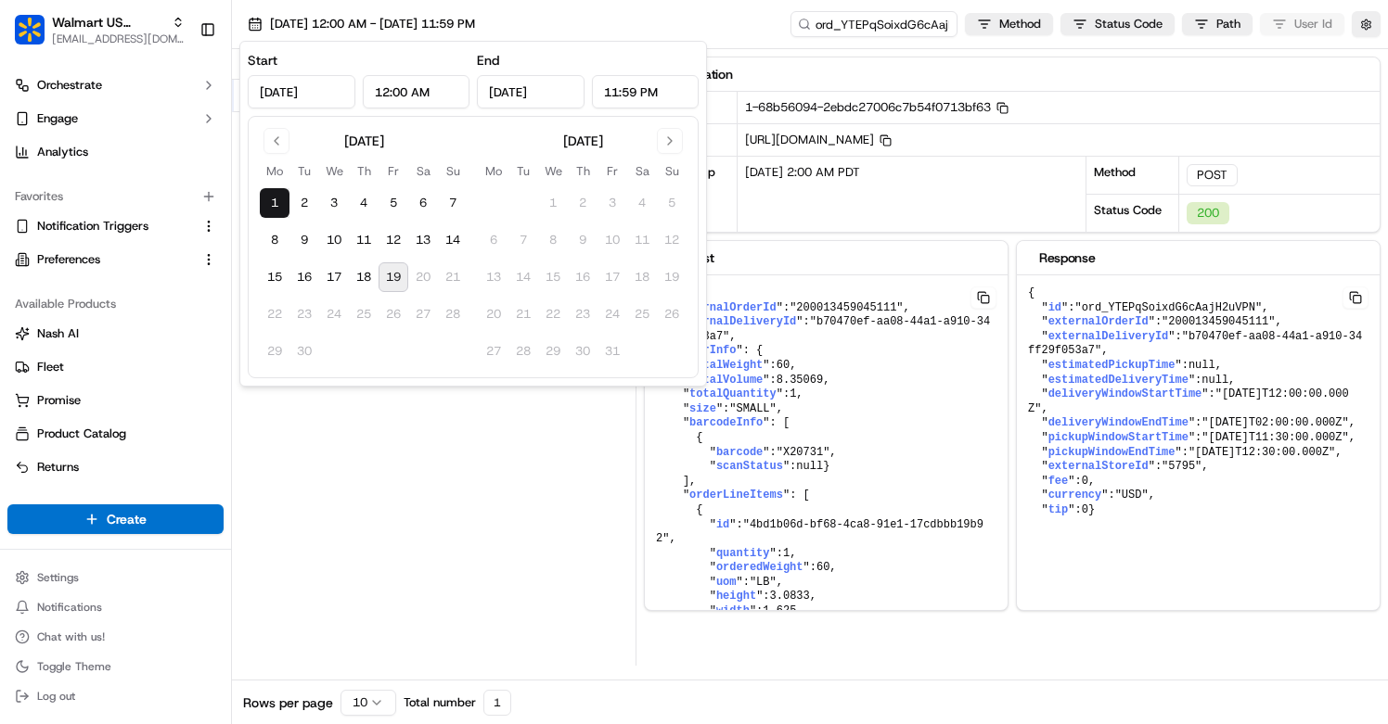
click at [398, 280] on button "19" at bounding box center [393, 278] width 30 height 30
type input "Sep 19, 2025"
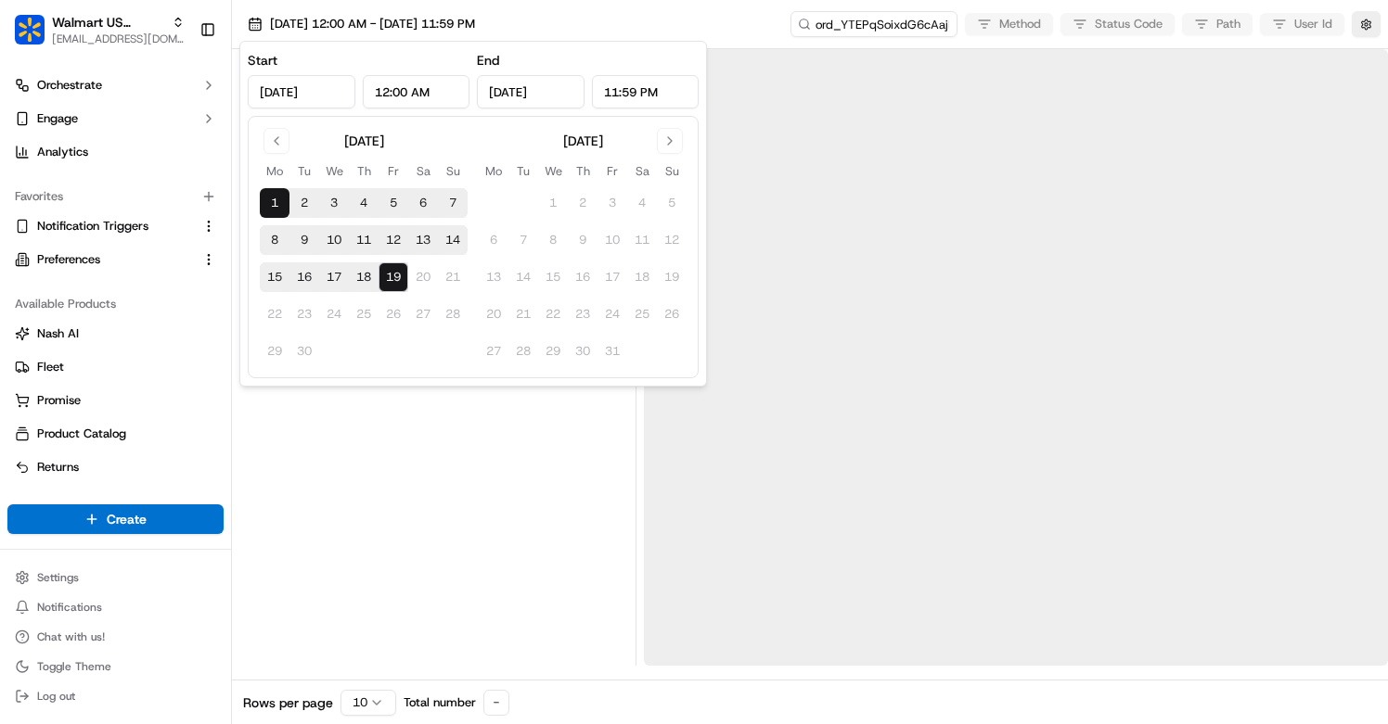
click at [435, 548] on div at bounding box center [433, 357] width 389 height 617
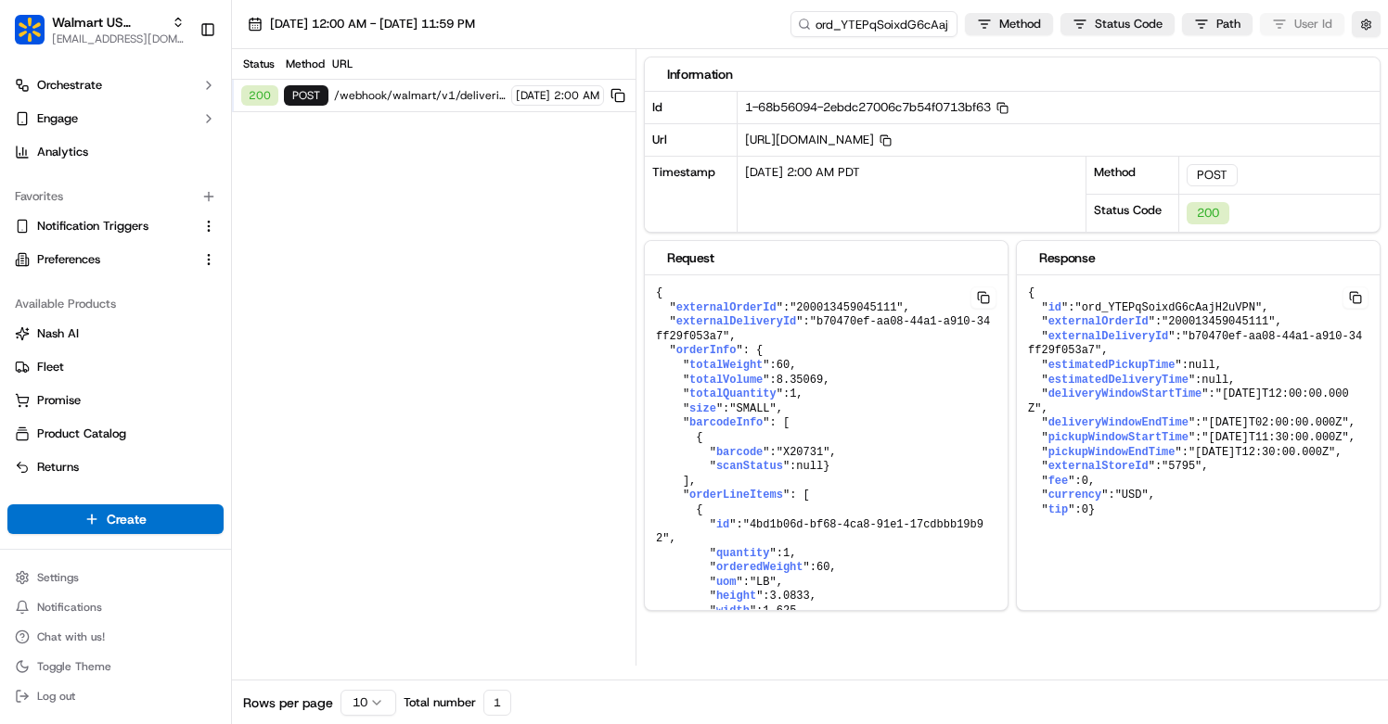
click at [404, 100] on span "/webhook/walmart/v1/deliveries" at bounding box center [420, 95] width 172 height 15
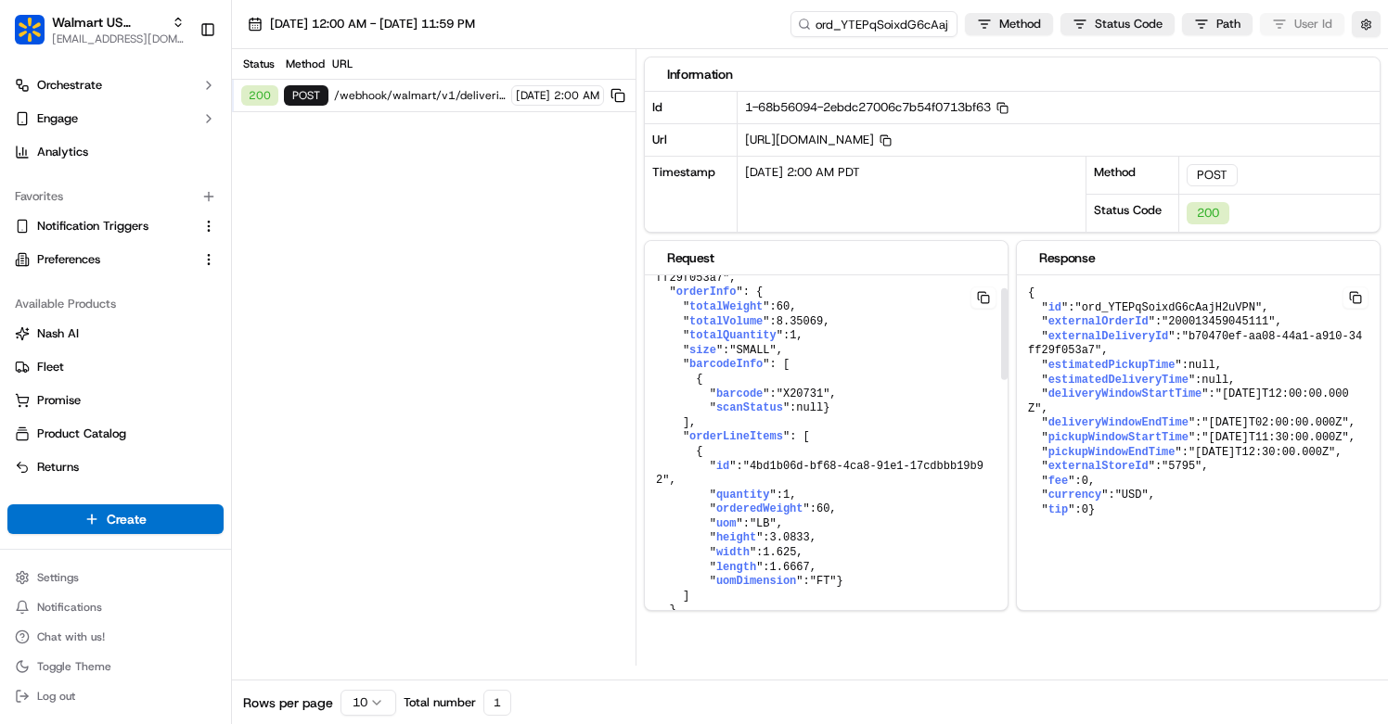
scroll to position [71, 0]
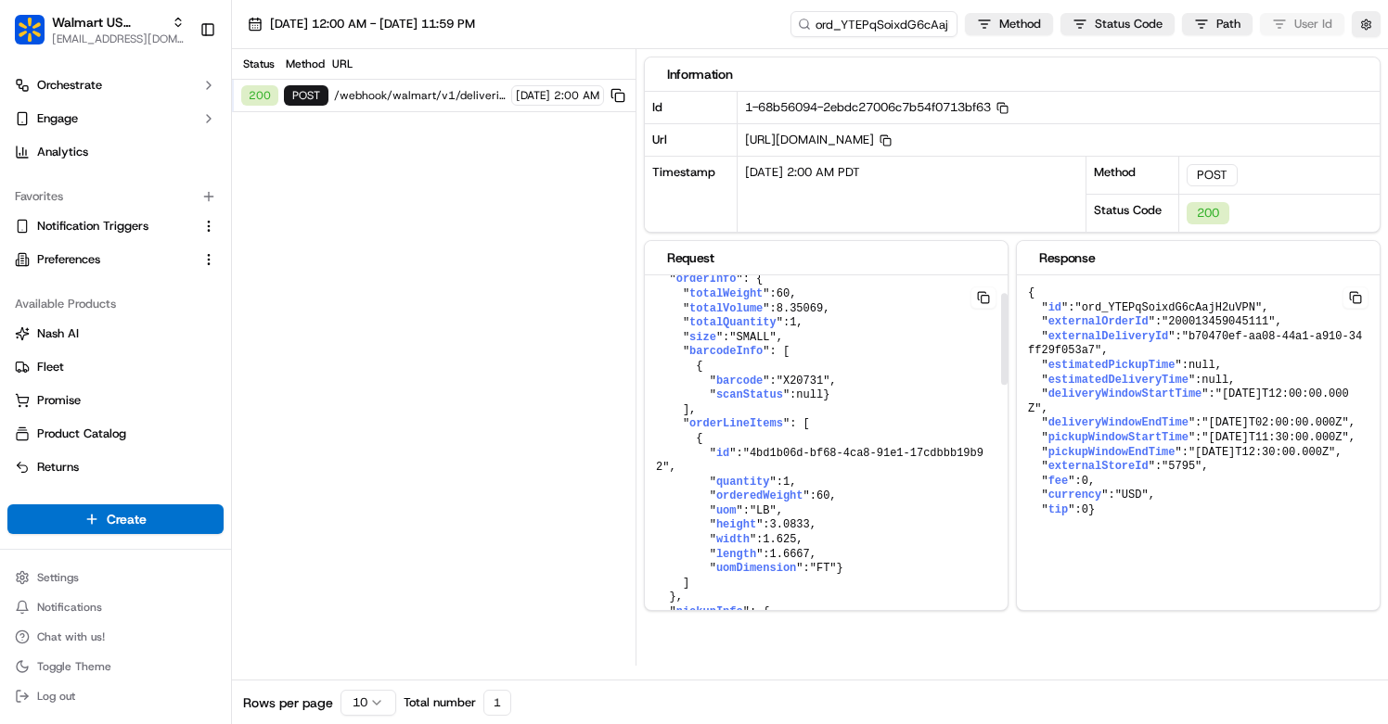
click at [722, 99] on div "Id" at bounding box center [691, 108] width 93 height 32
click at [1007, 111] on rect "button" at bounding box center [1003, 110] width 7 height 7
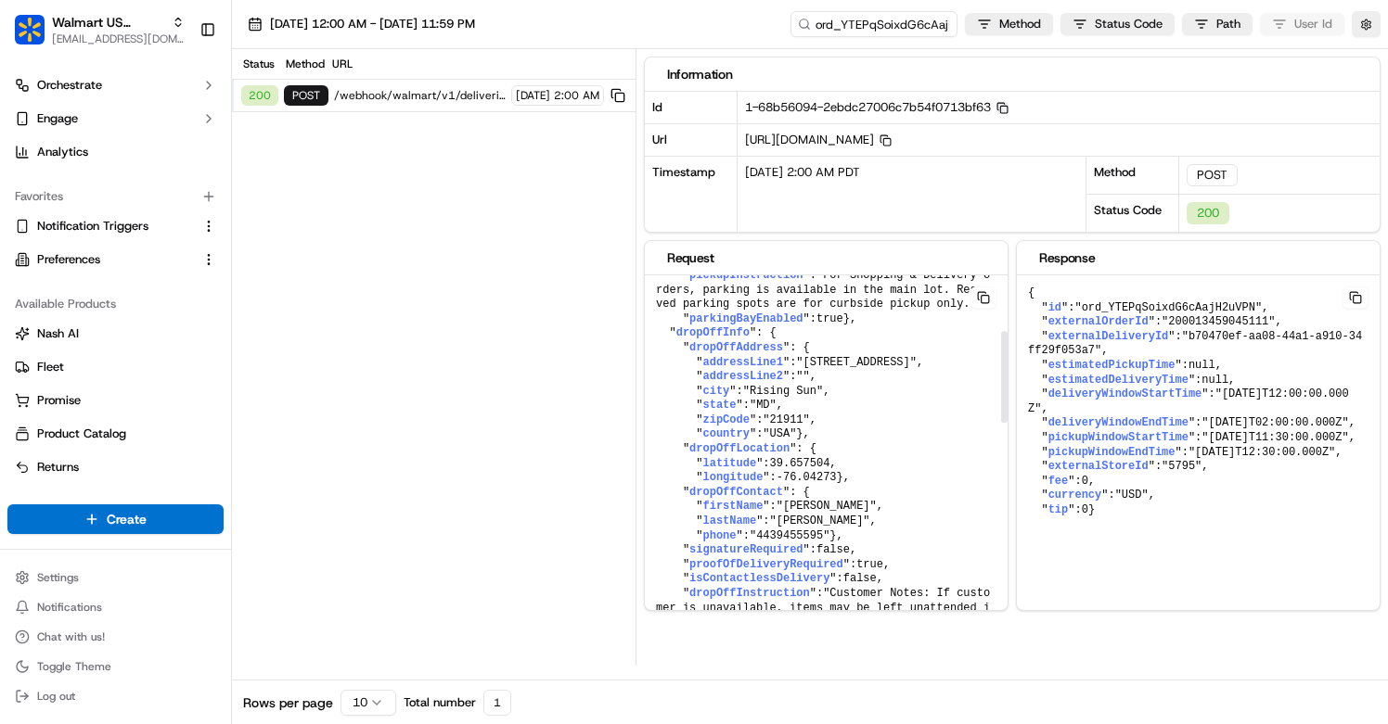
scroll to position [1114, 0]
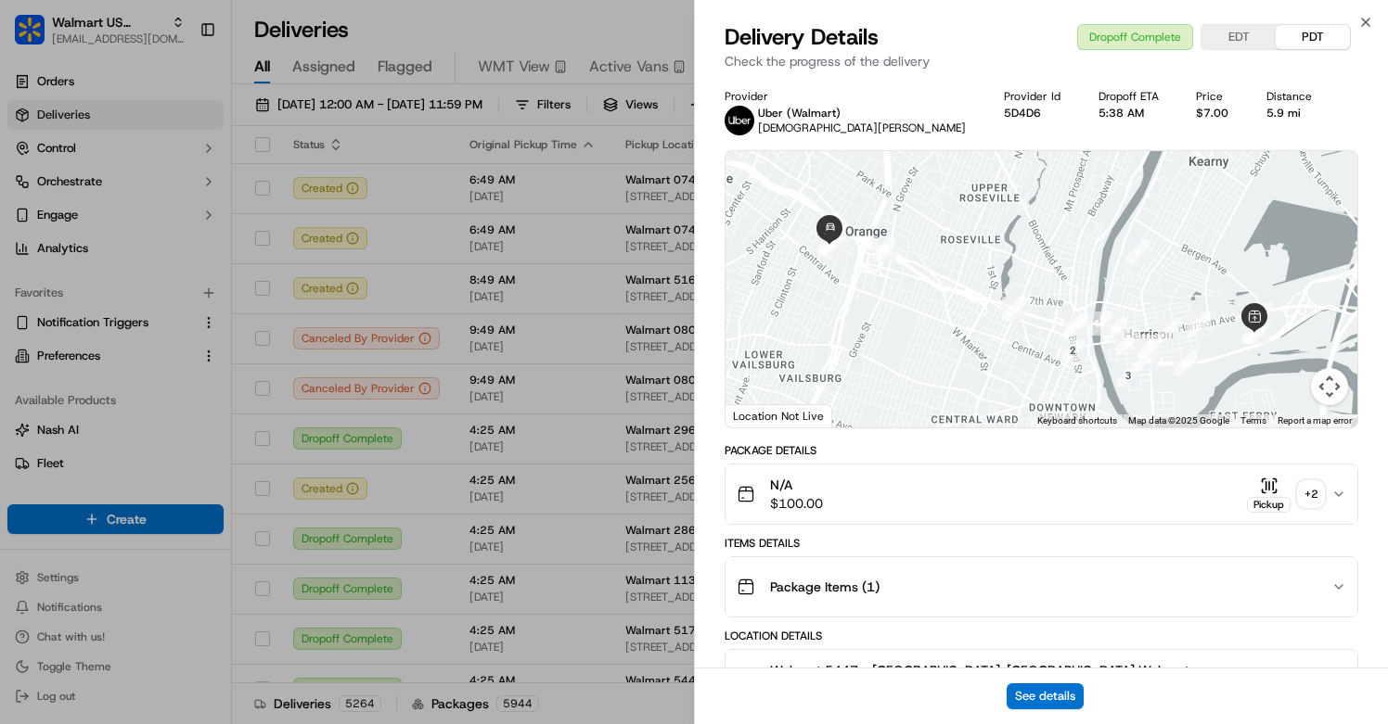
scroll to position [421, 0]
